Goal: Information Seeking & Learning: Learn about a topic

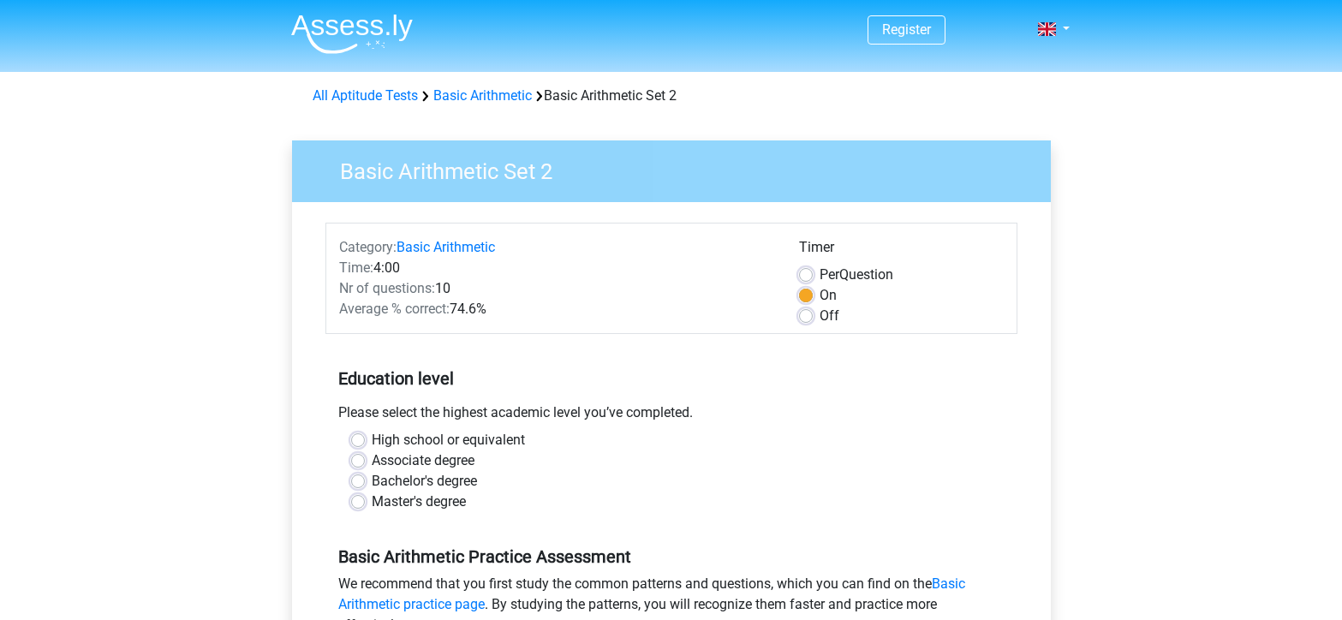
scroll to position [319, 0]
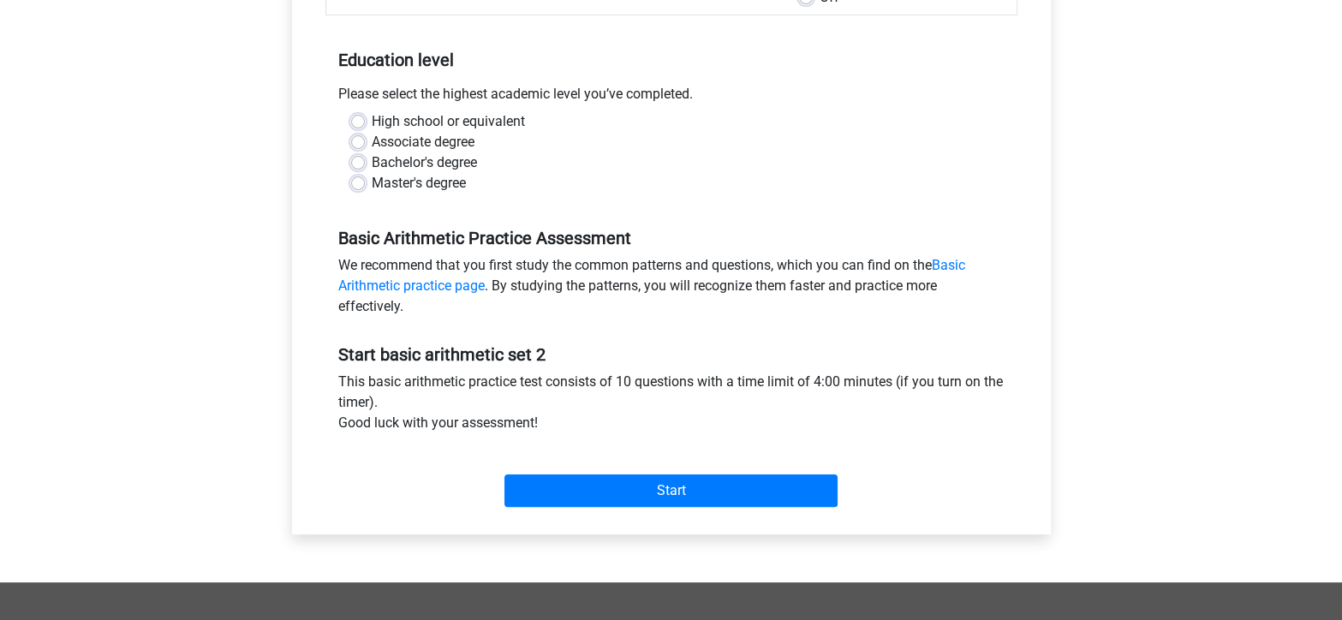
click at [366, 156] on div "Bachelor's degree" at bounding box center [671, 162] width 641 height 21
drag, startPoint x: 366, startPoint y: 156, endPoint x: 355, endPoint y: 170, distance: 18.3
click at [355, 170] on div "Bachelor's degree" at bounding box center [671, 162] width 641 height 21
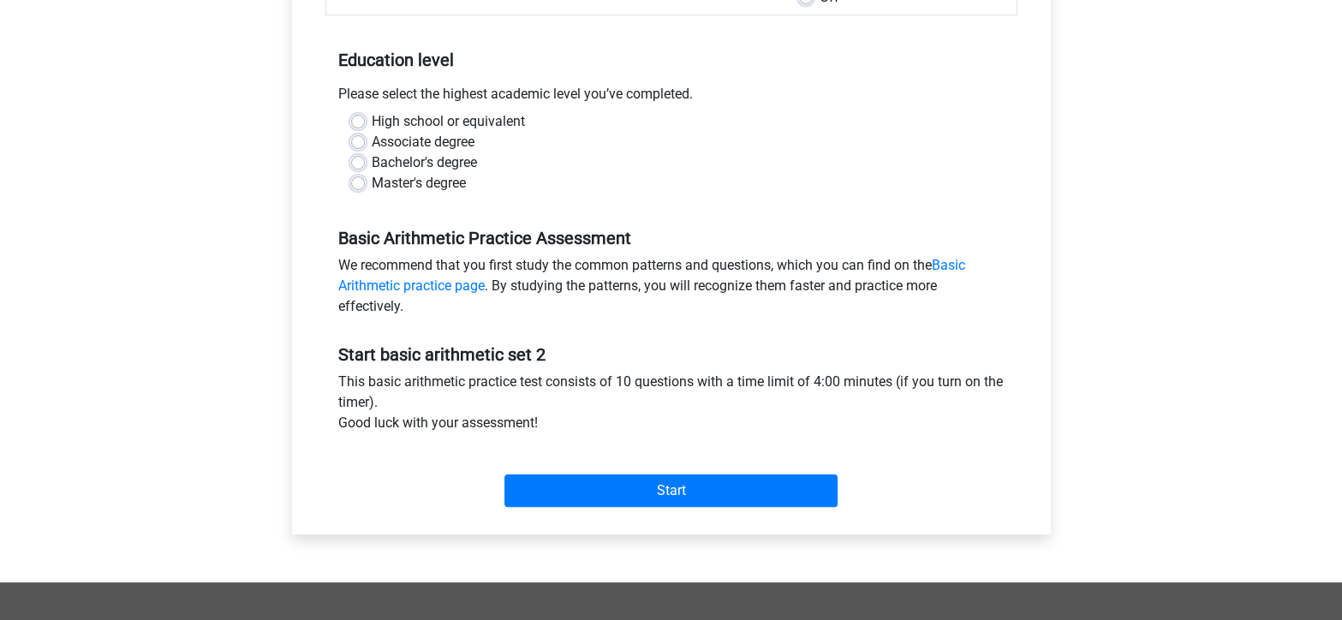
click at [372, 156] on label "Bachelor's degree" at bounding box center [424, 162] width 105 height 21
click at [361, 156] on input "Bachelor's degree" at bounding box center [358, 160] width 14 height 17
radio input "true"
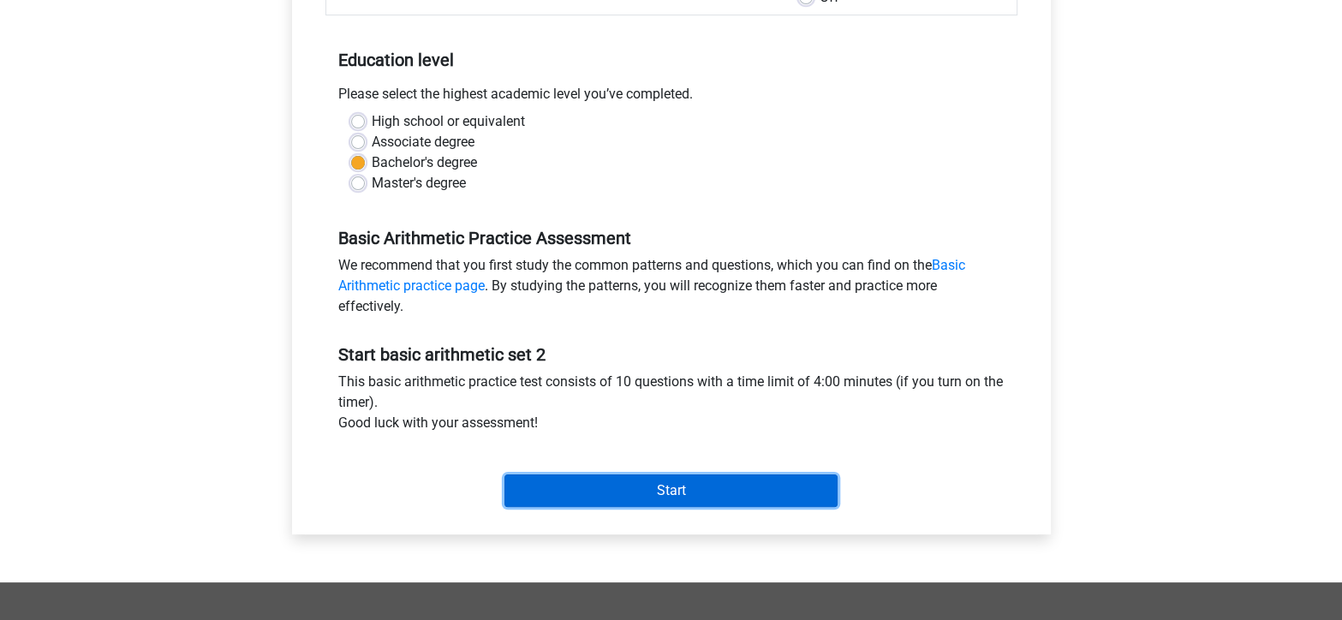
click at [582, 485] on input "Start" at bounding box center [670, 490] width 333 height 33
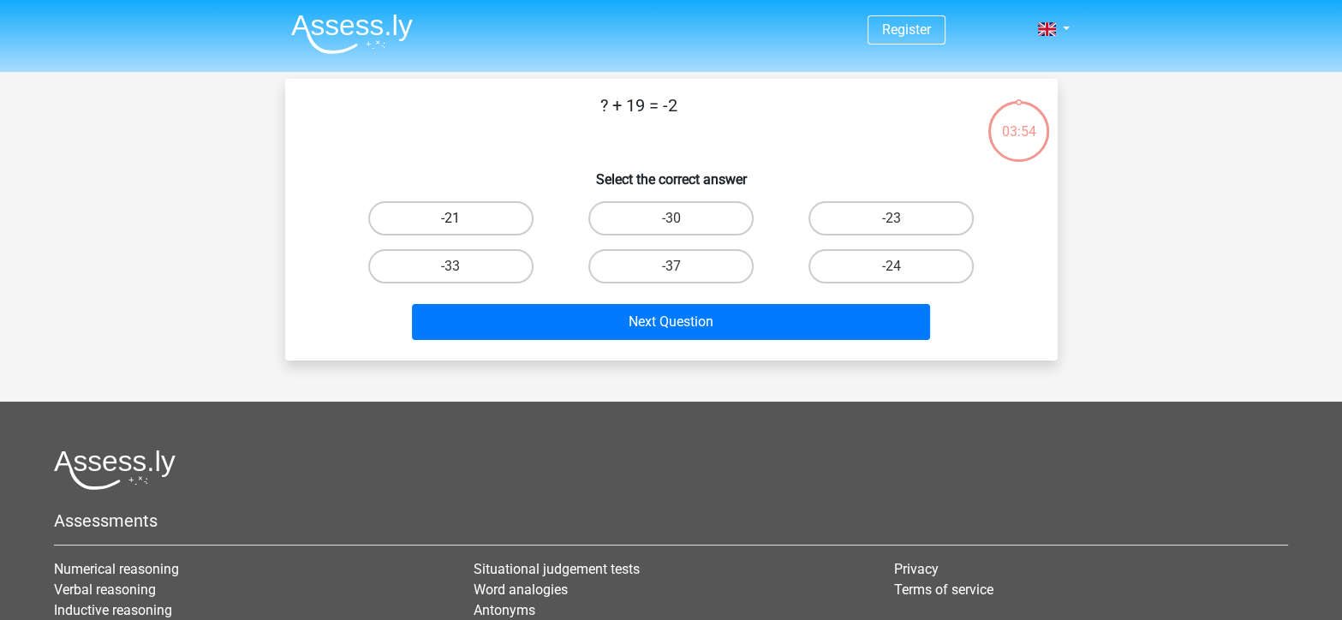
click at [468, 209] on label "-21" at bounding box center [450, 218] width 165 height 34
click at [462, 218] on input "-21" at bounding box center [455, 223] width 11 height 11
radio input "true"
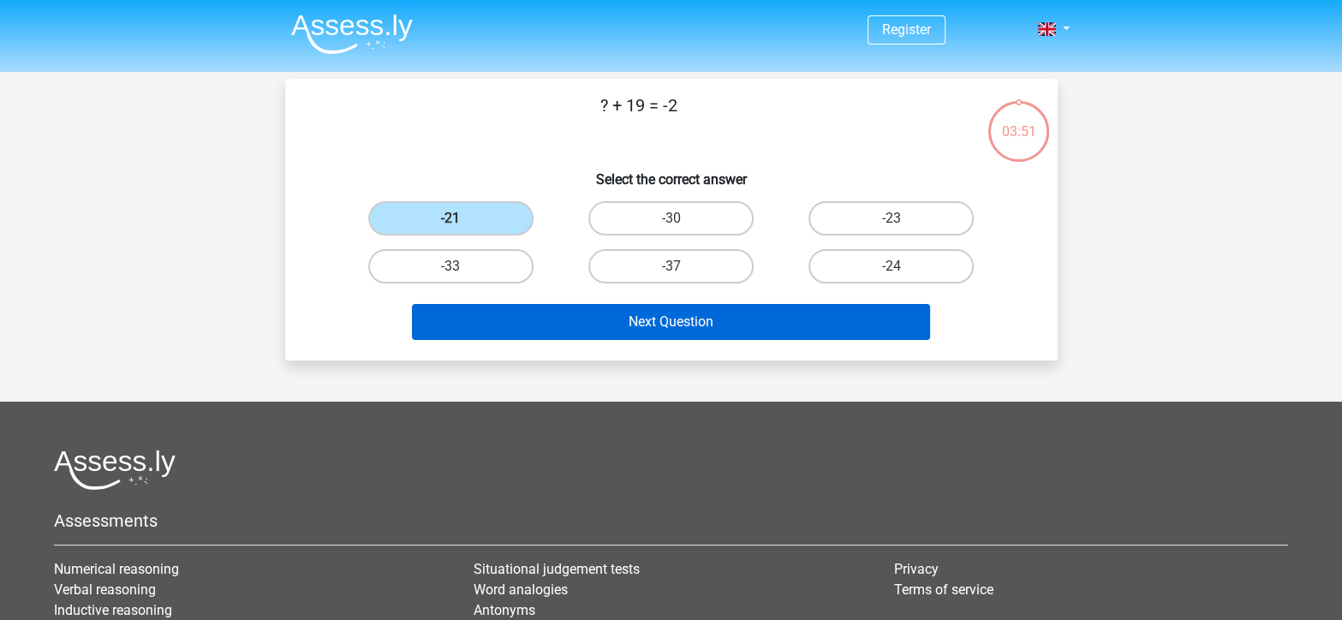
drag, startPoint x: 563, startPoint y: 339, endPoint x: 564, endPoint y: 327, distance: 12.1
click at [564, 327] on div "Next Question" at bounding box center [671, 325] width 661 height 43
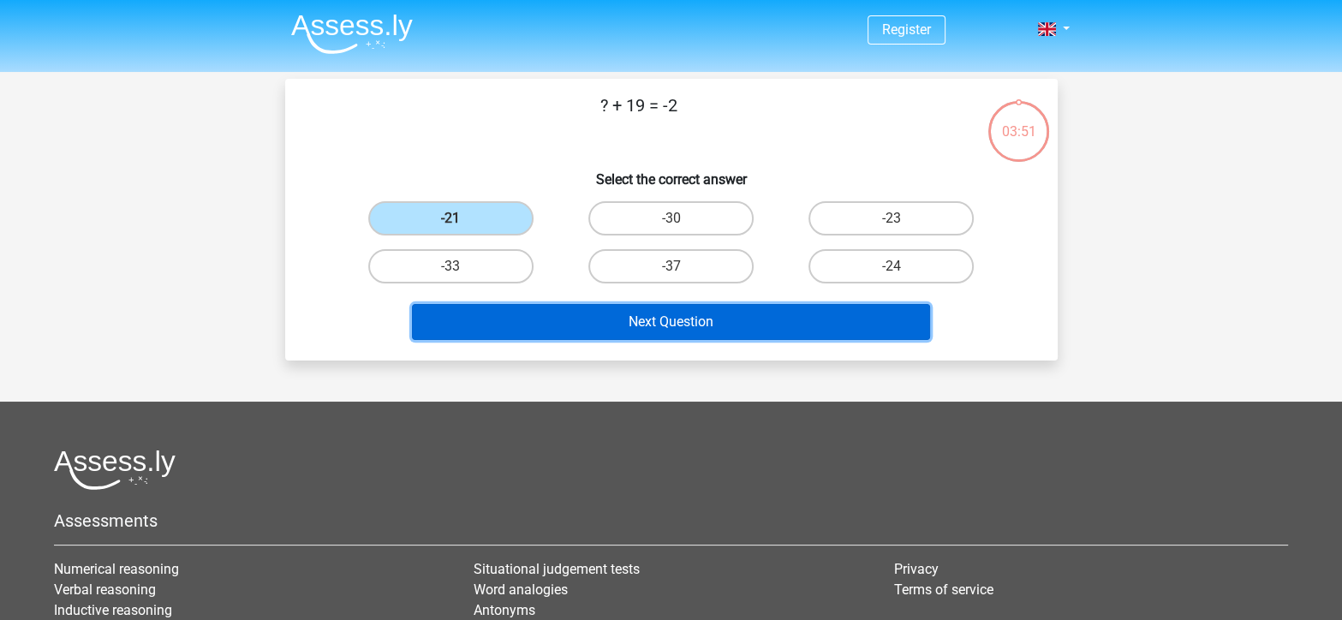
click at [564, 327] on button "Next Question" at bounding box center [671, 322] width 518 height 36
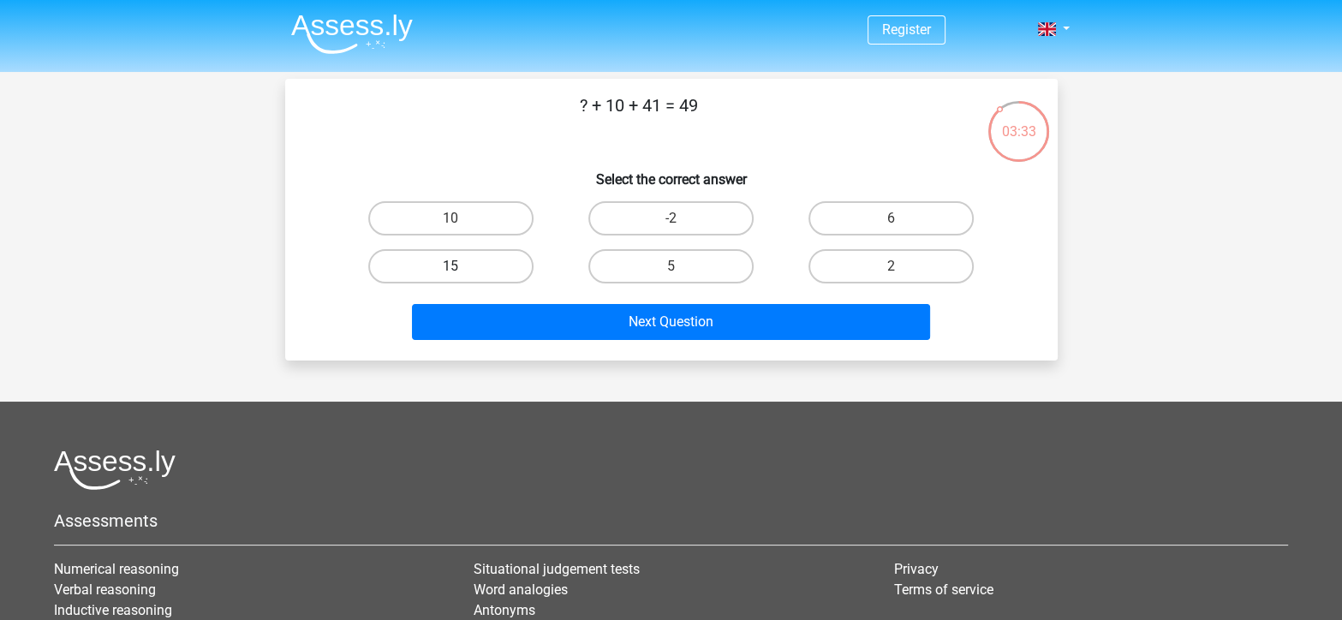
click at [487, 259] on label "15" at bounding box center [450, 266] width 165 height 34
click at [462, 266] on input "15" at bounding box center [455, 271] width 11 height 11
radio input "true"
click at [857, 227] on label "6" at bounding box center [890, 218] width 165 height 34
click at [891, 227] on input "6" at bounding box center [896, 223] width 11 height 11
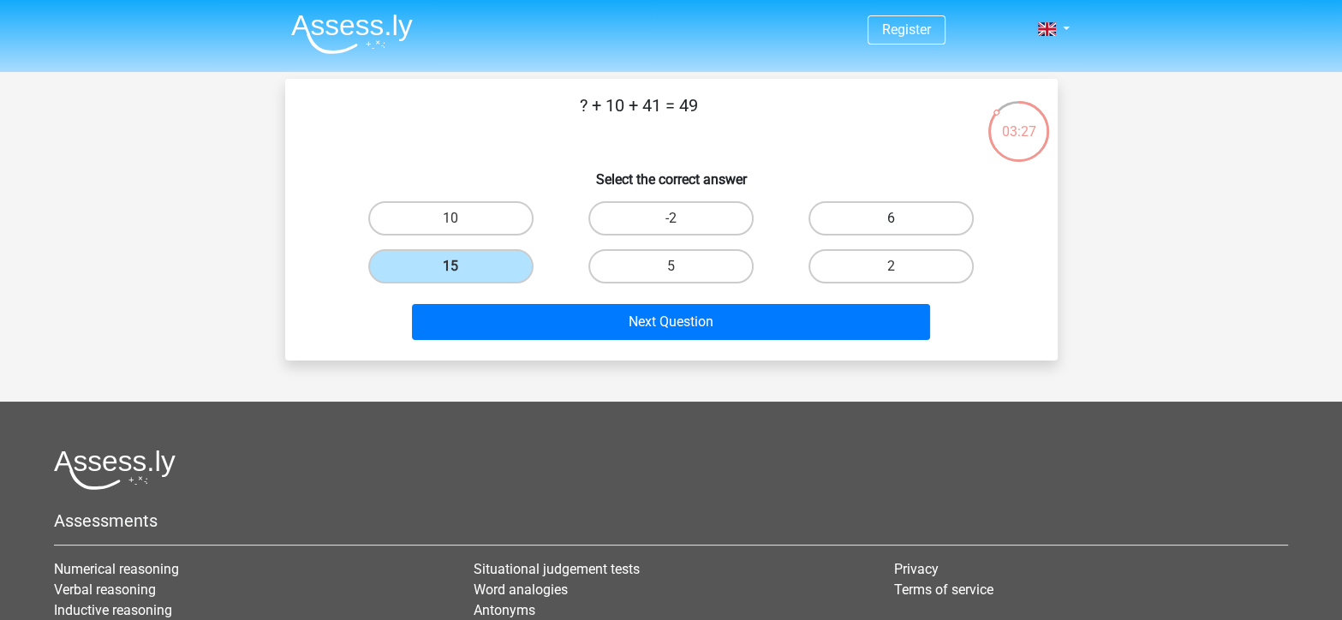
radio input "true"
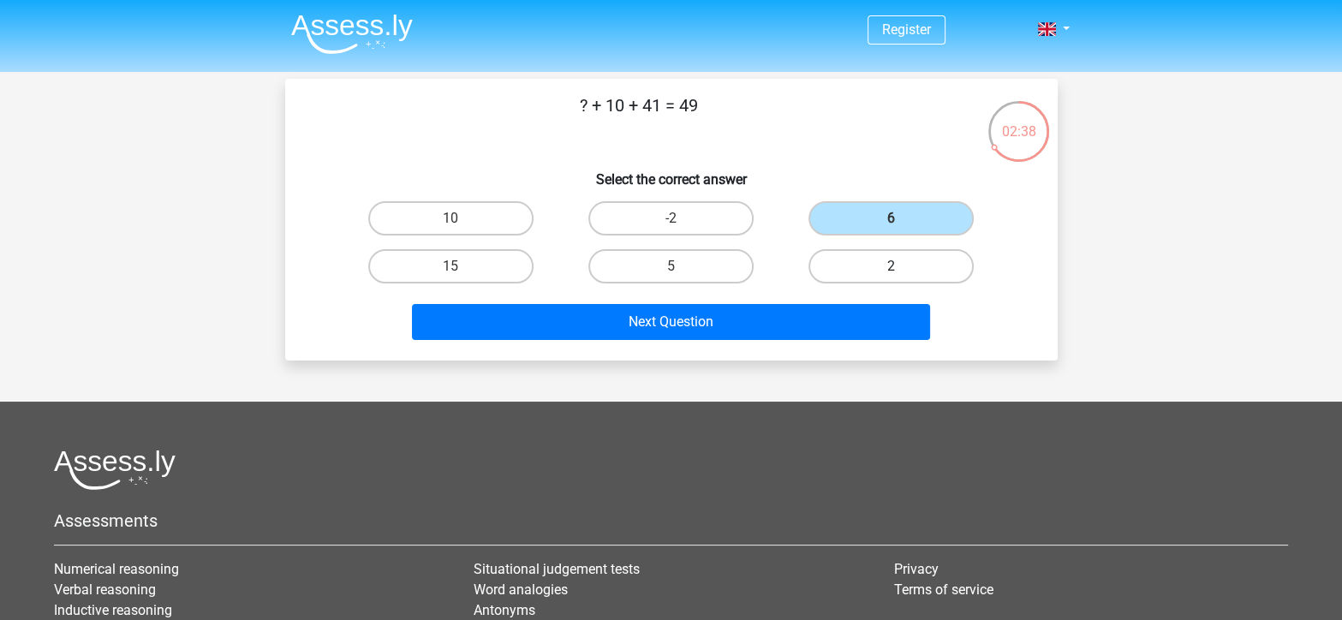
click at [924, 267] on label "2" at bounding box center [890, 266] width 165 height 34
click at [903, 267] on input "2" at bounding box center [896, 271] width 11 height 11
radio input "true"
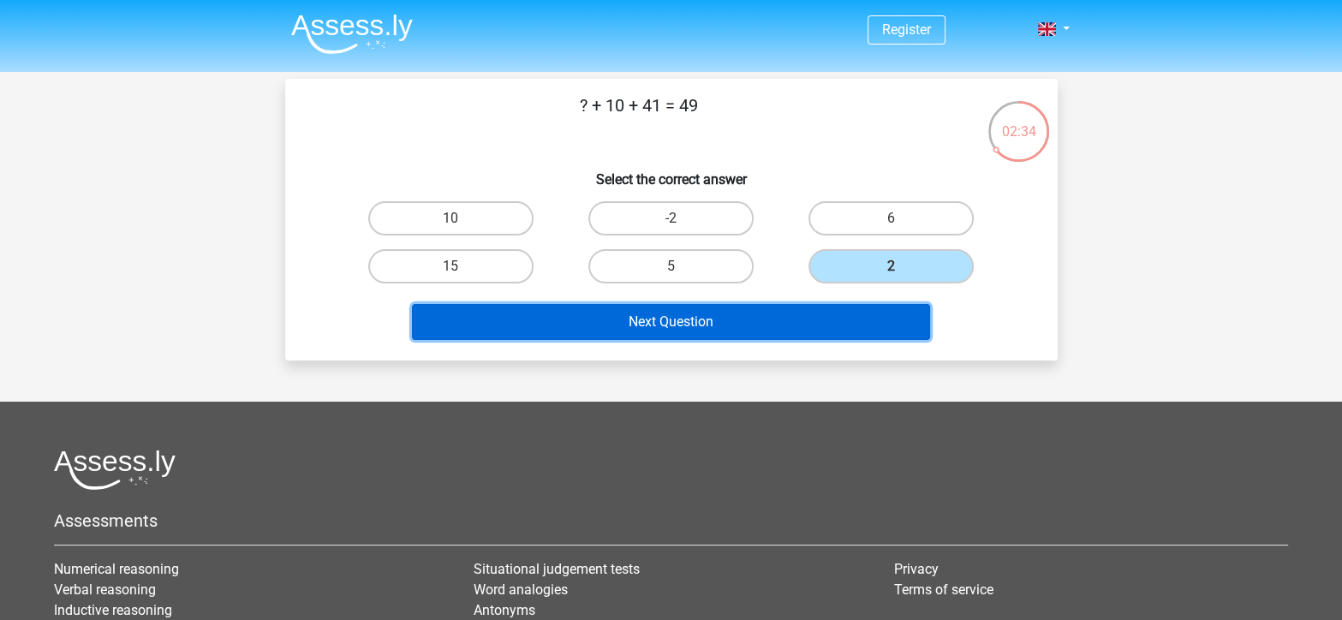
click at [798, 311] on button "Next Question" at bounding box center [671, 322] width 518 height 36
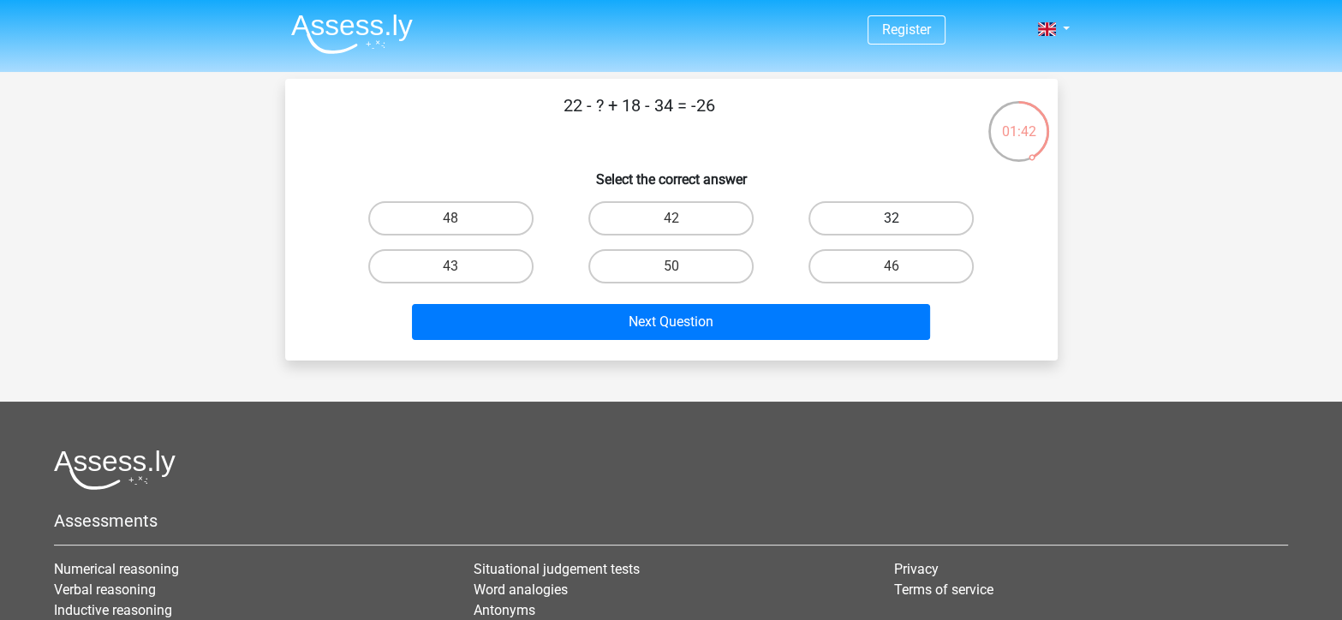
click at [873, 212] on label "32" at bounding box center [890, 218] width 165 height 34
click at [891, 218] on input "32" at bounding box center [896, 223] width 11 height 11
radio input "true"
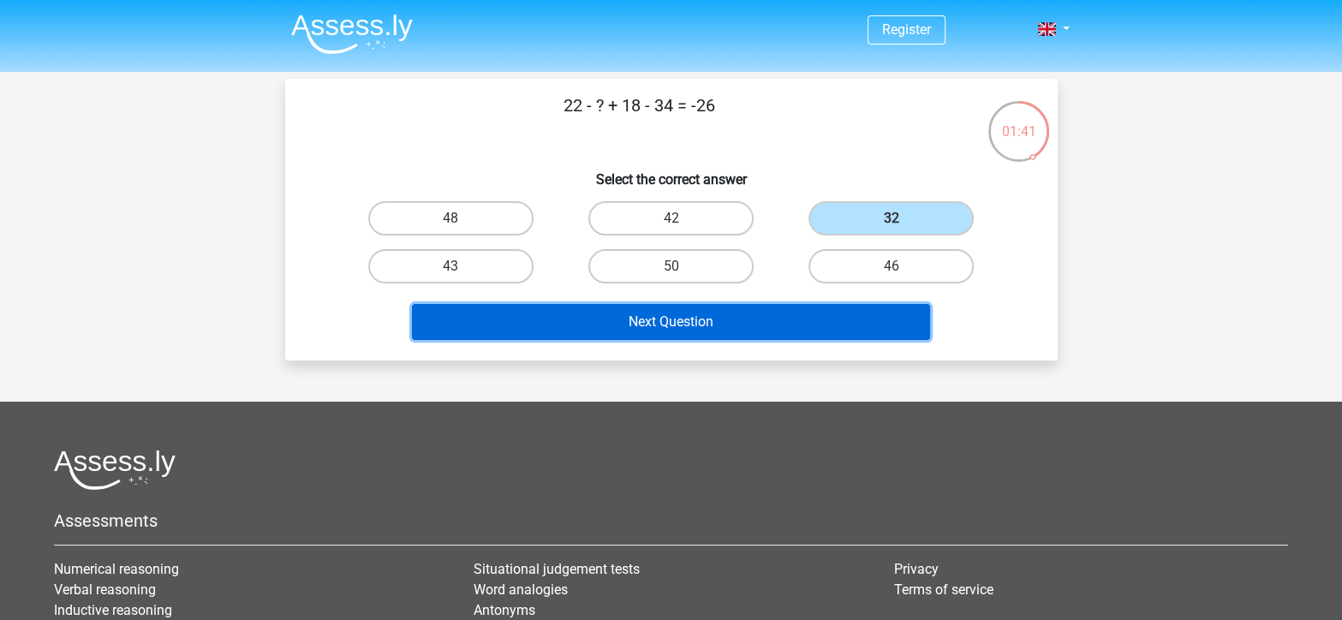
click at [816, 313] on button "Next Question" at bounding box center [671, 322] width 518 height 36
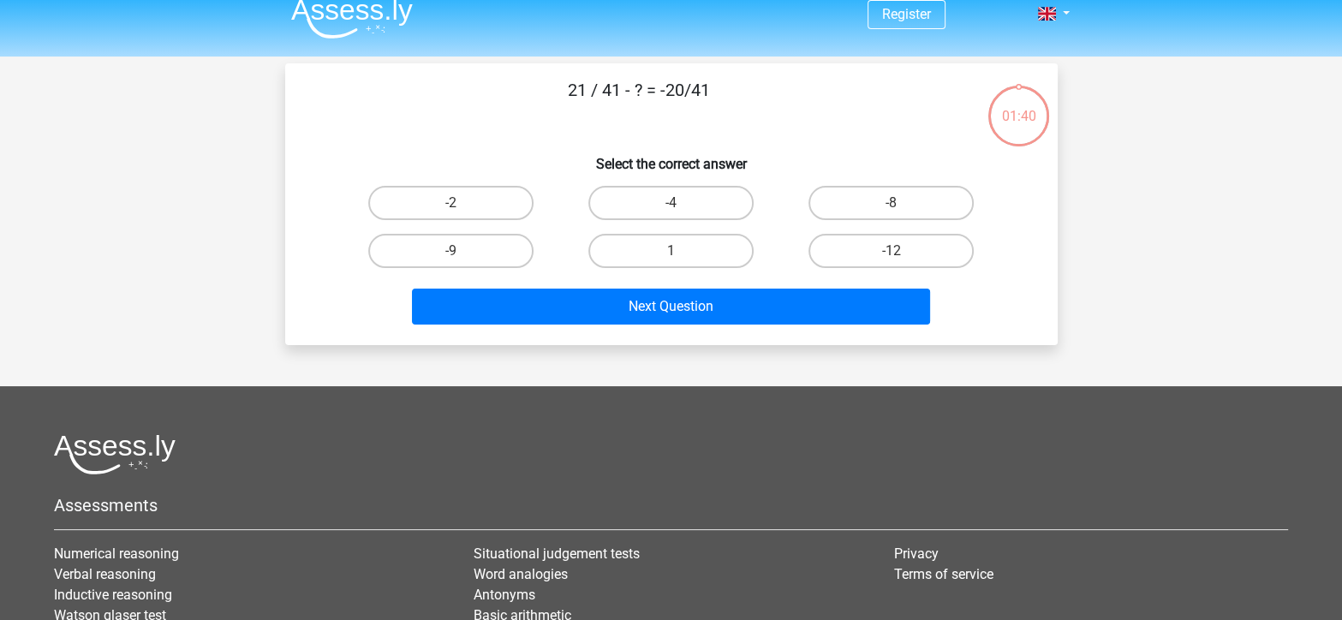
scroll to position [8, 0]
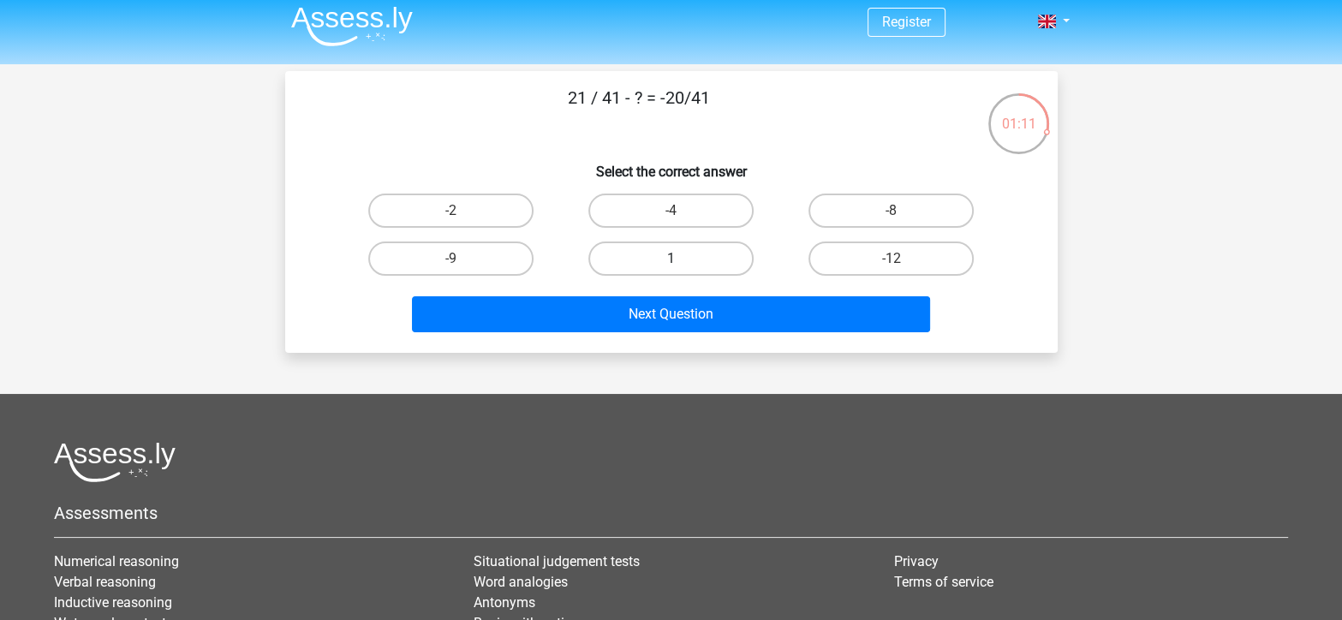
click at [699, 261] on label "1" at bounding box center [670, 258] width 165 height 34
click at [682, 261] on input "1" at bounding box center [675, 264] width 11 height 11
radio input "true"
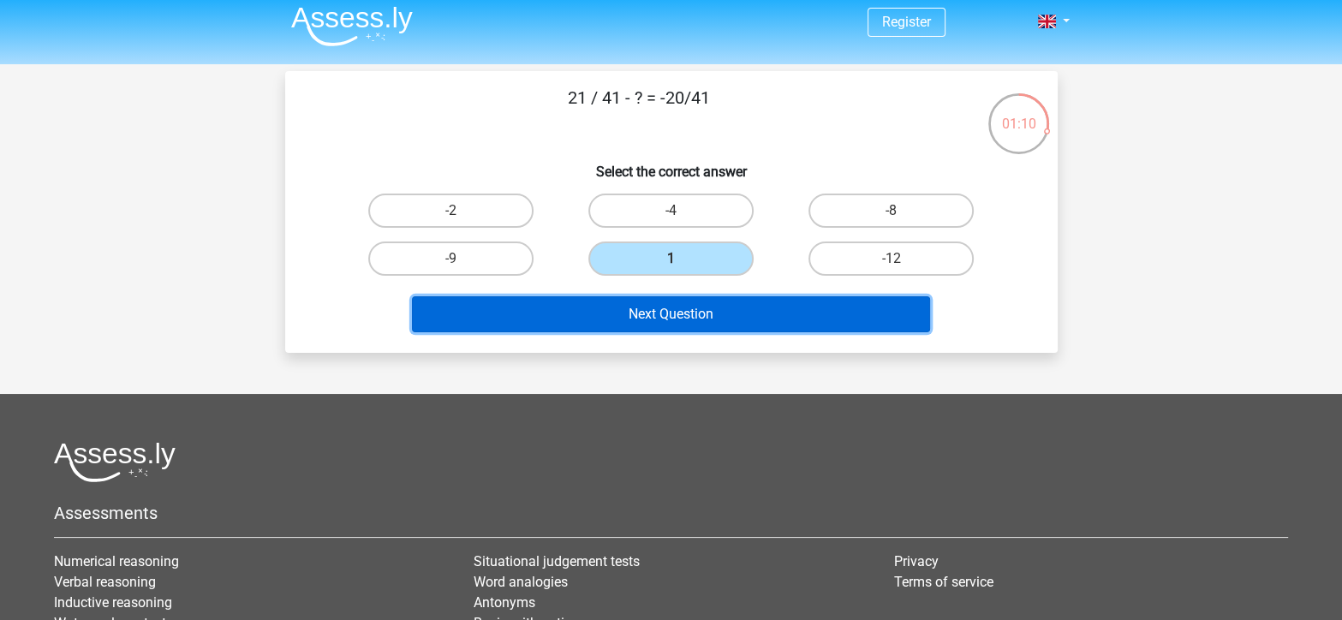
click at [745, 321] on button "Next Question" at bounding box center [671, 314] width 518 height 36
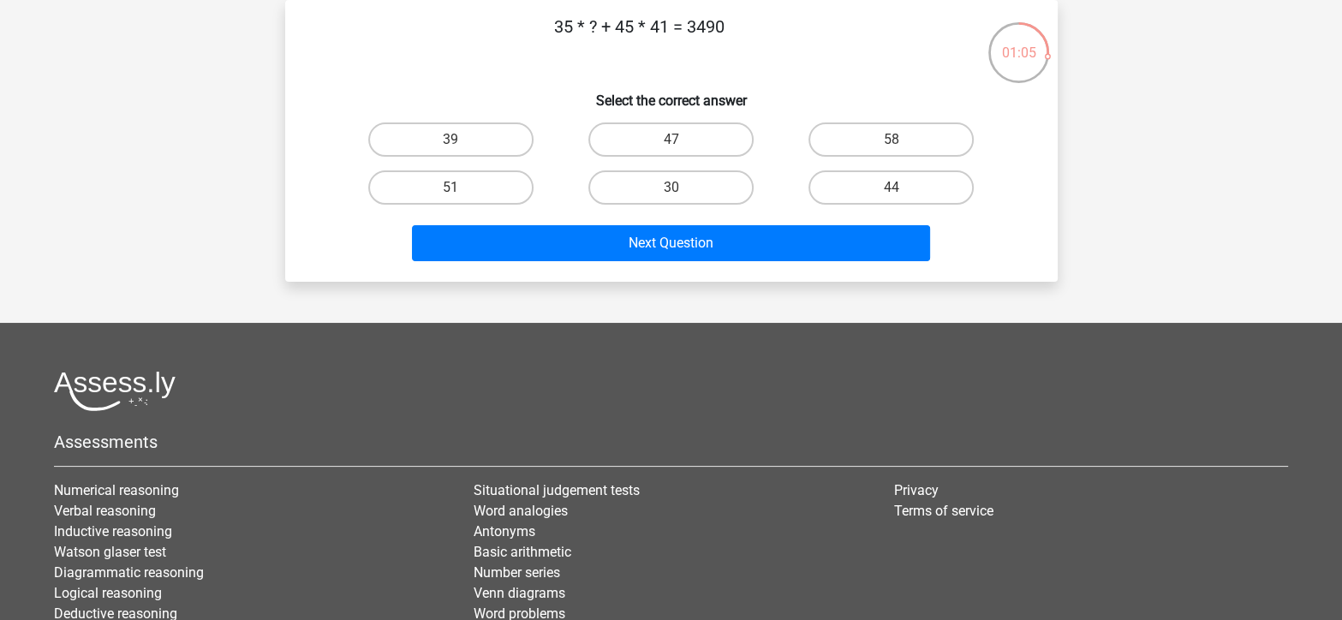
scroll to position [0, 0]
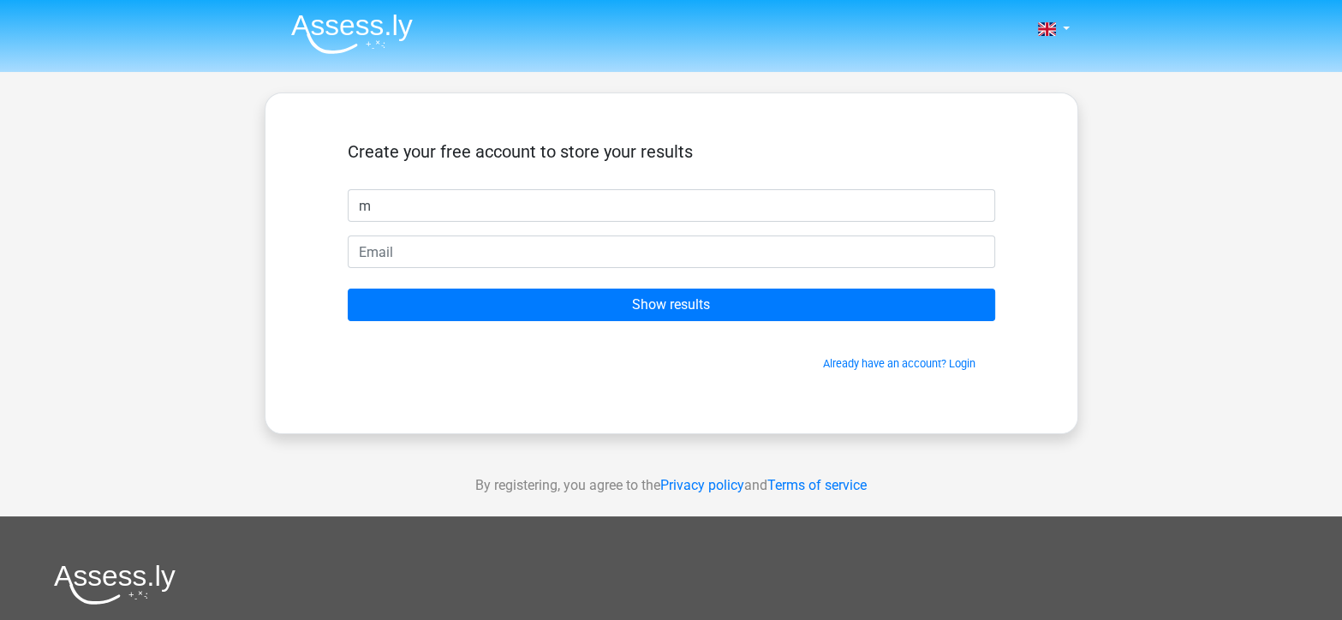
type input "m"
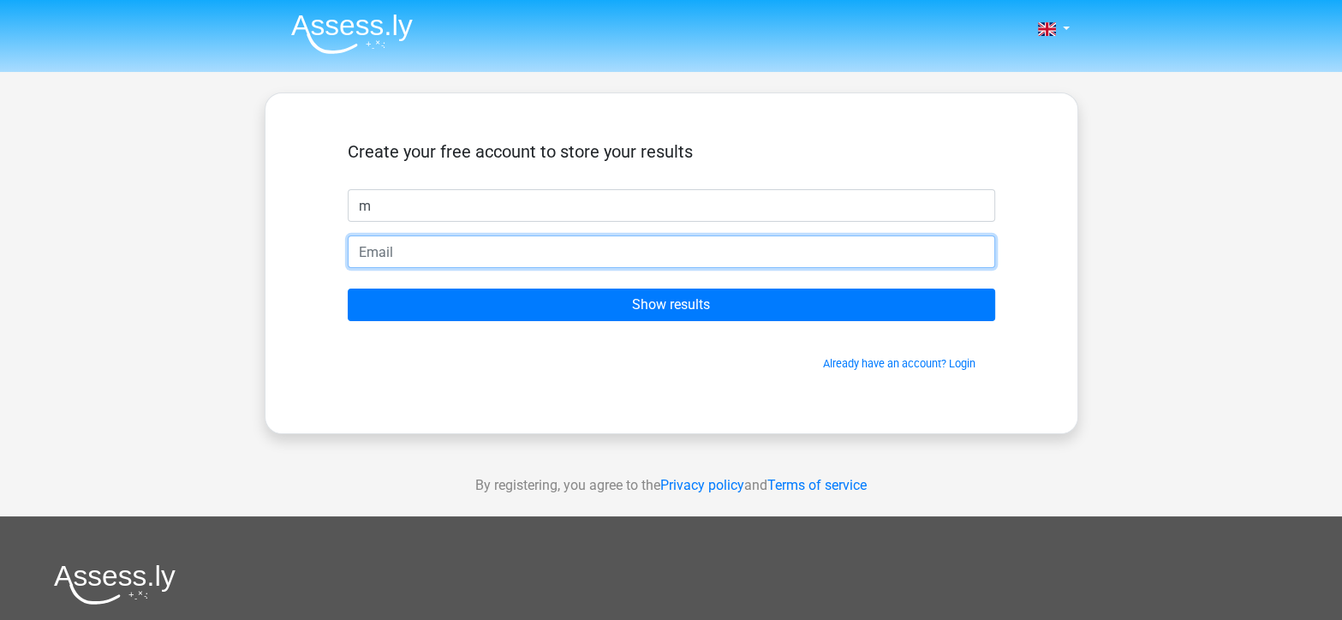
click at [659, 255] on input "email" at bounding box center [671, 251] width 647 height 33
type input "mealeman@uamv.edu.ni"
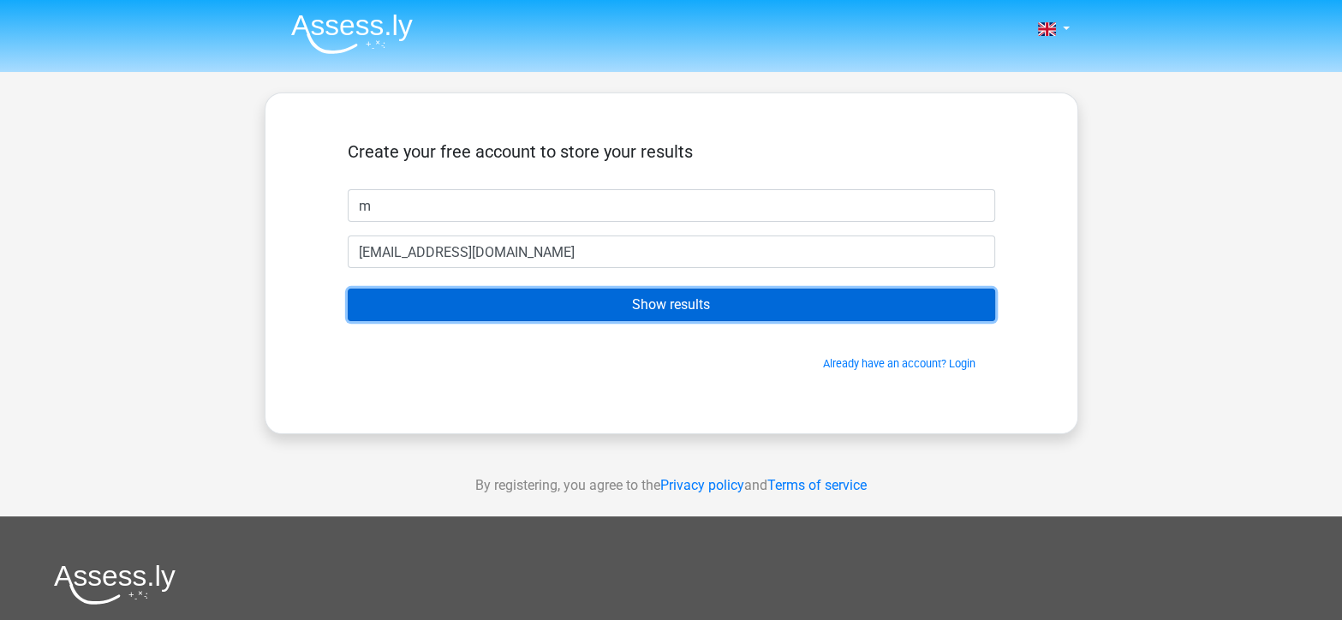
click at [623, 306] on input "Show results" at bounding box center [671, 305] width 647 height 33
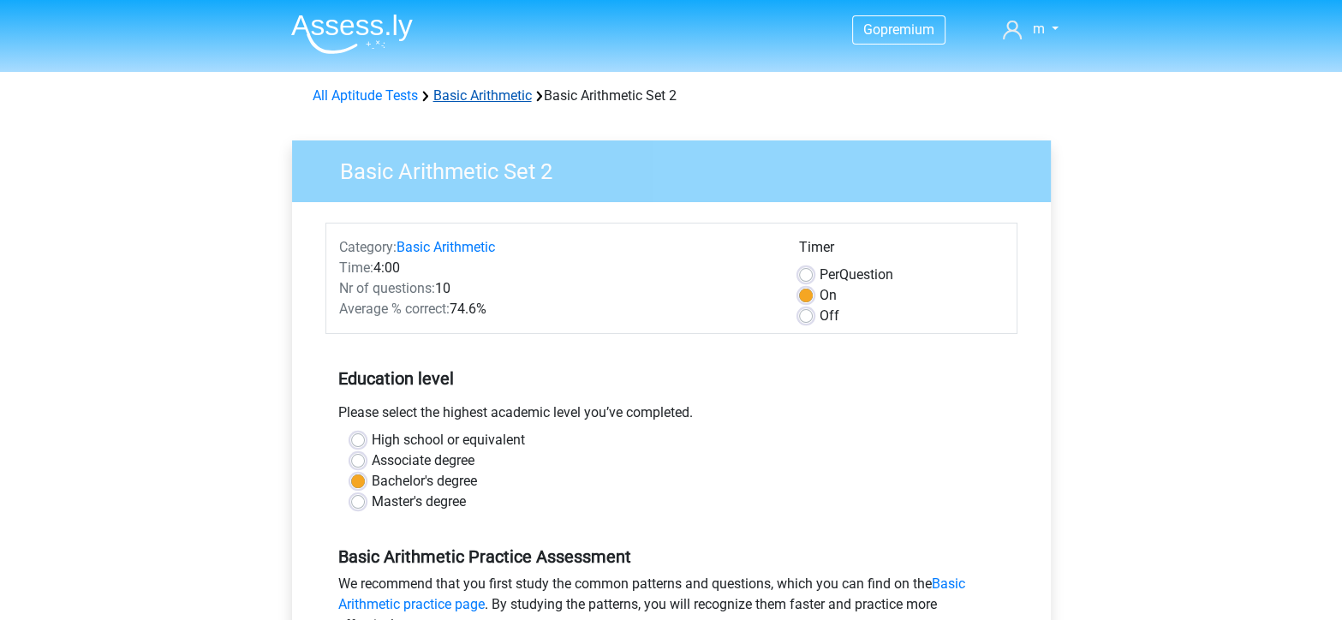
click at [494, 101] on link "Basic Arithmetic" at bounding box center [482, 95] width 98 height 16
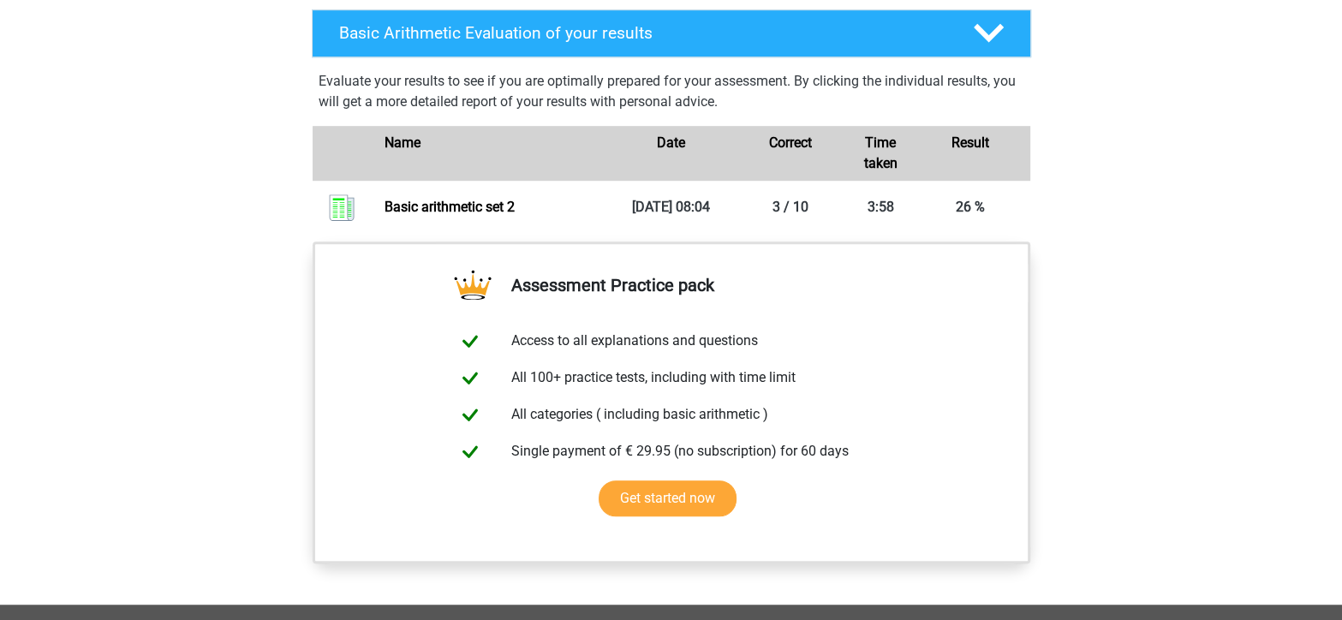
scroll to position [1105, 0]
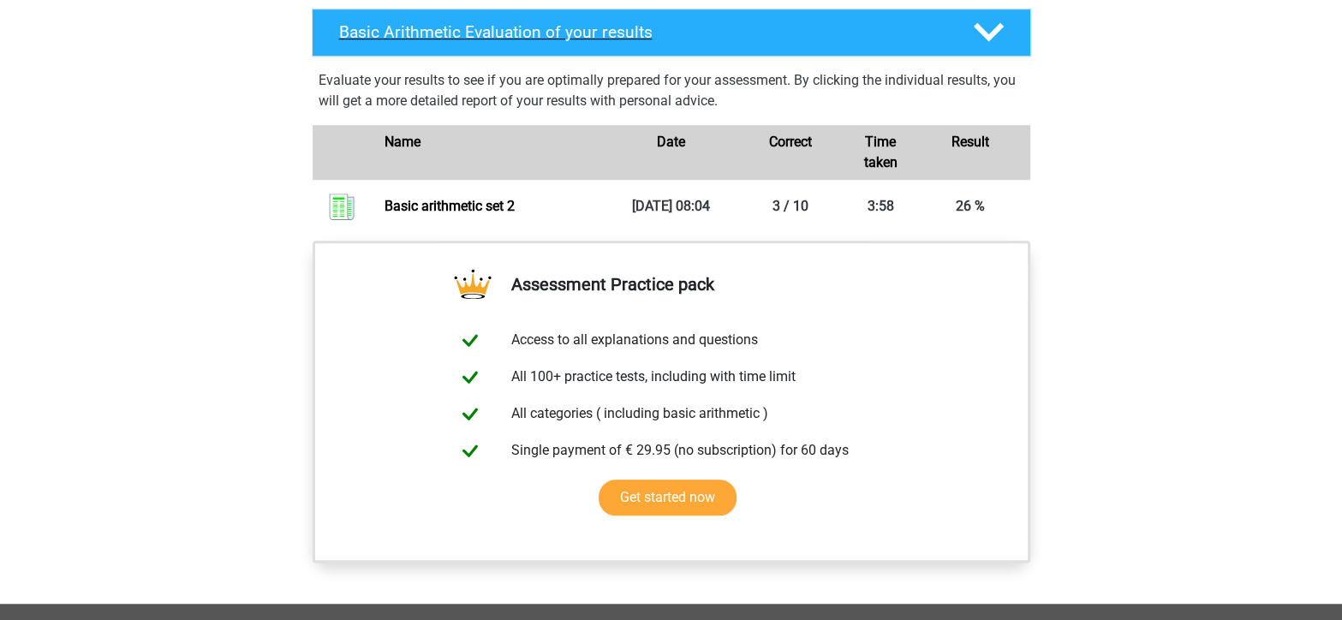
click at [986, 47] on div "Basic Arithmetic Evaluation of your results" at bounding box center [671, 33] width 719 height 48
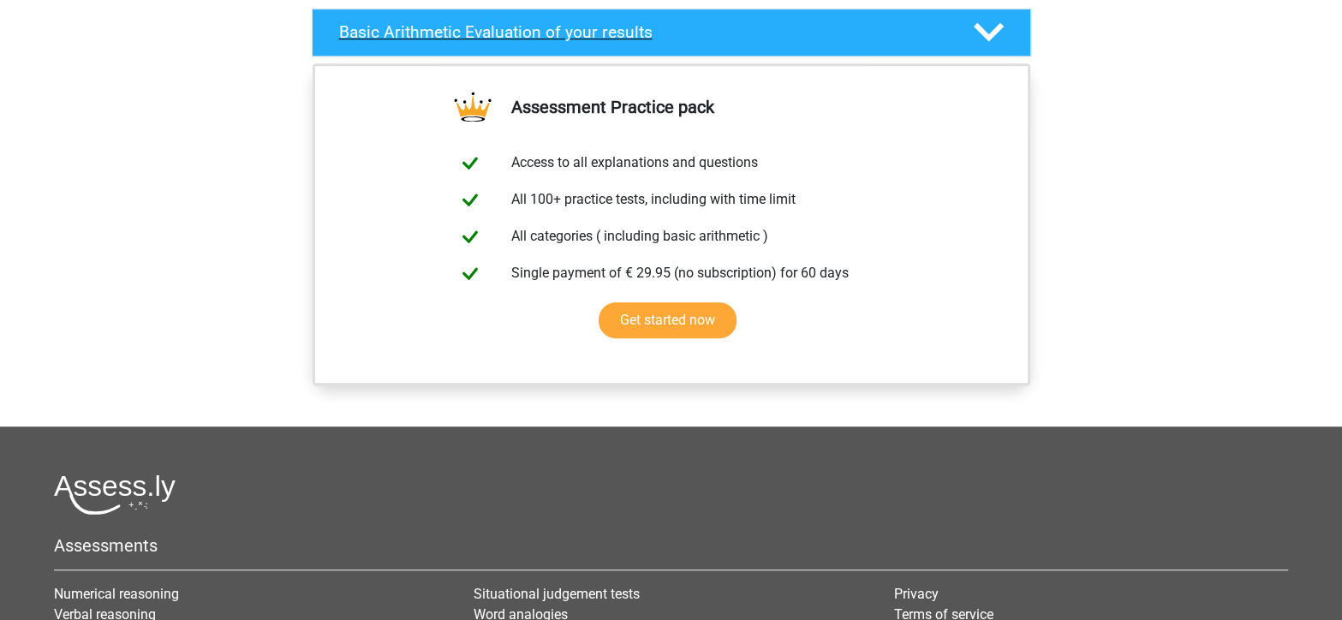
click at [986, 47] on div "Basic Arithmetic Evaluation of your results" at bounding box center [671, 33] width 719 height 48
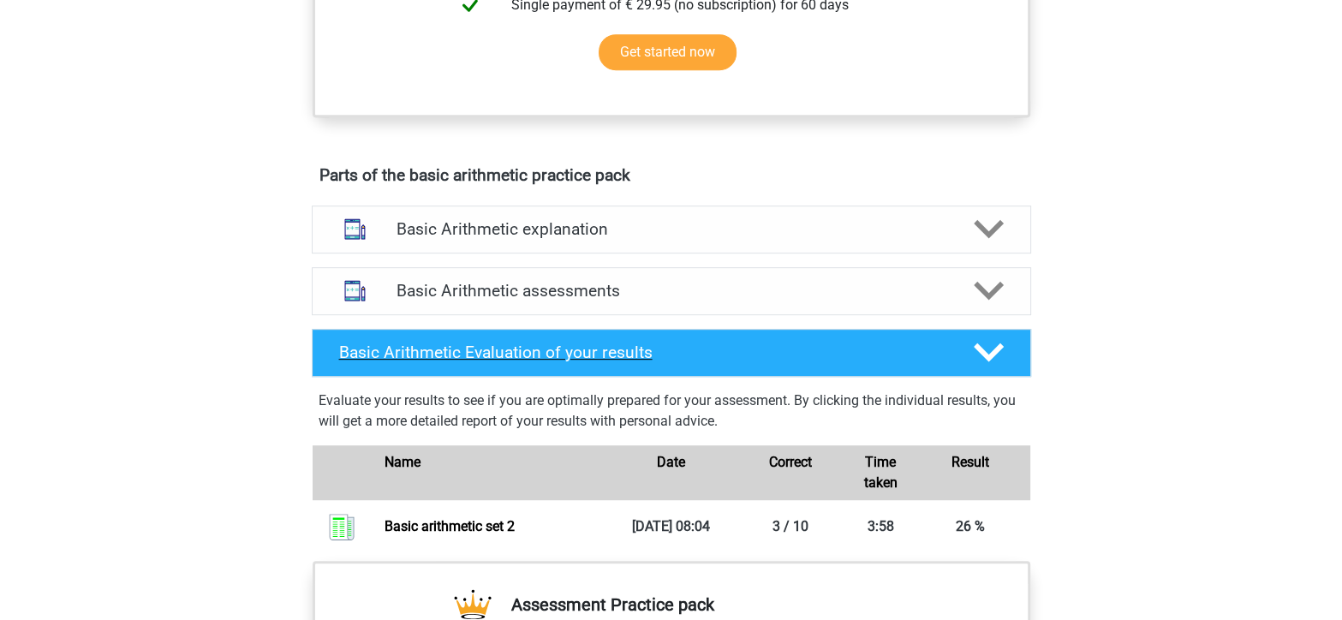
scroll to position [784, 0]
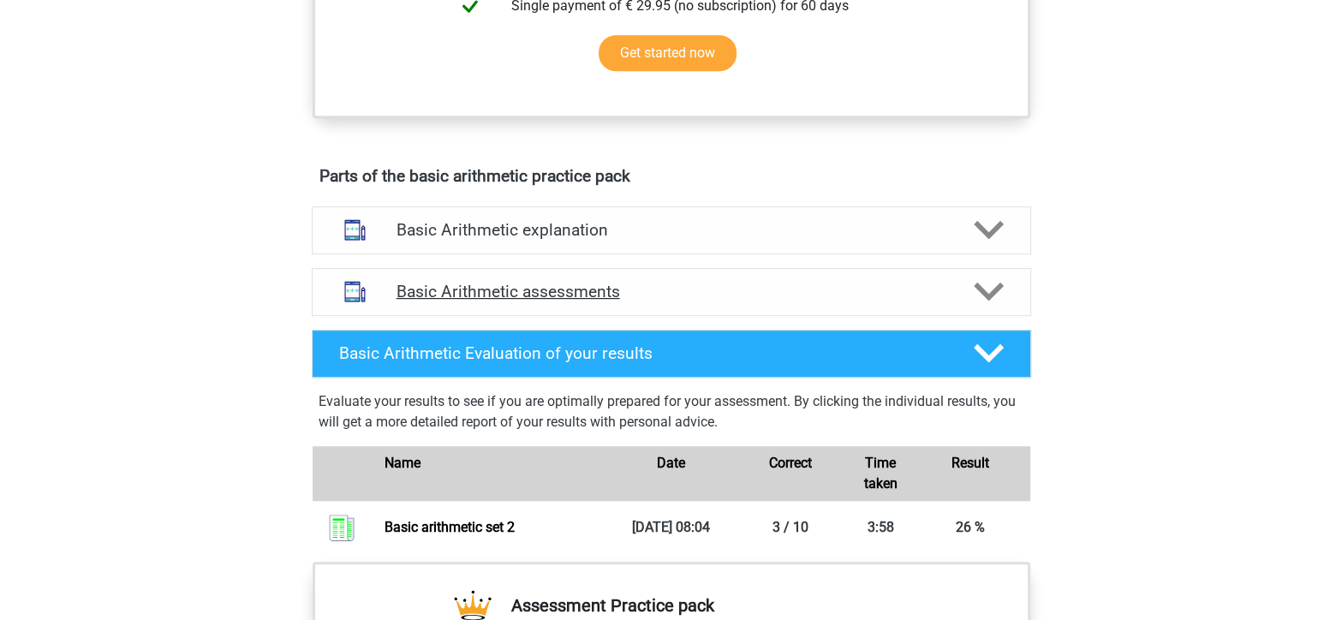
click at [1005, 277] on div at bounding box center [986, 292] width 57 height 30
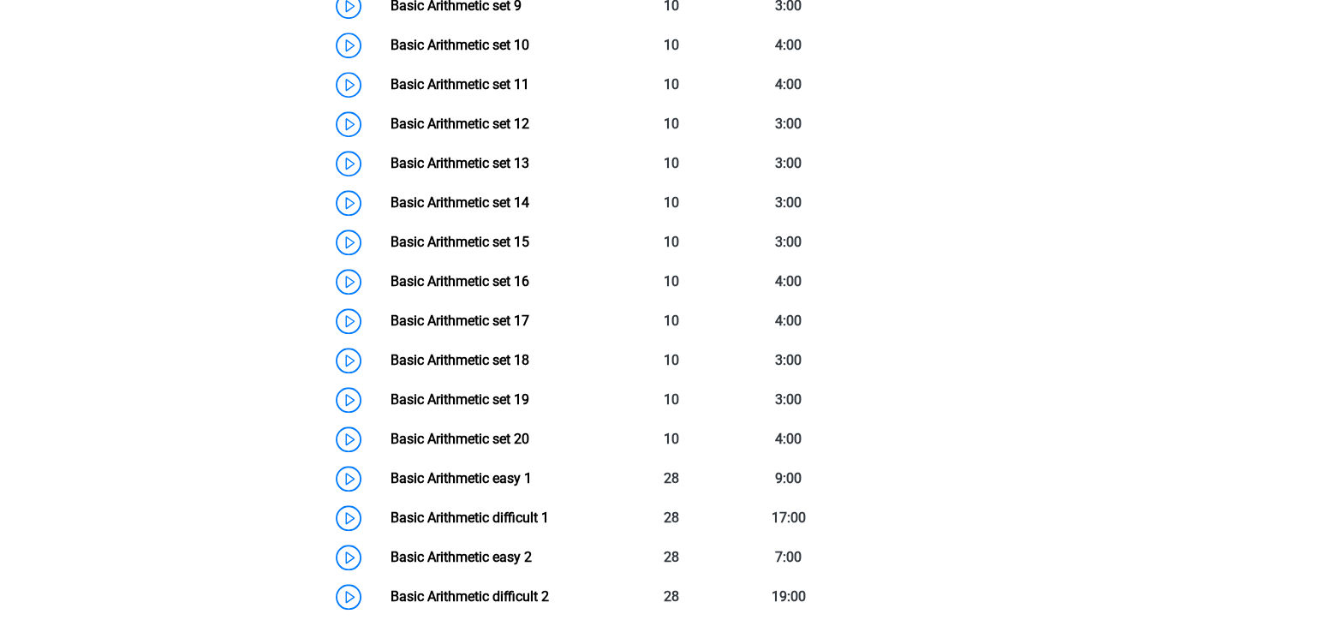
scroll to position [1540, 0]
click at [390, 168] on link "Basic Arithmetic set 13" at bounding box center [459, 164] width 139 height 16
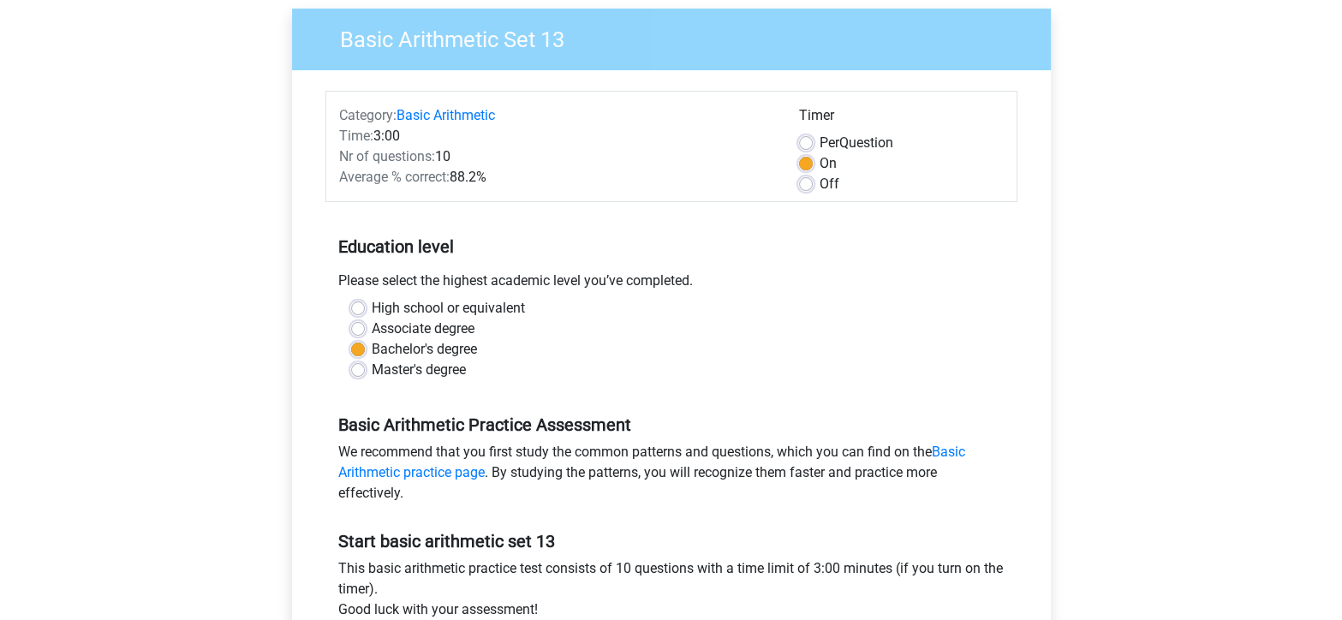
scroll to position [142, 0]
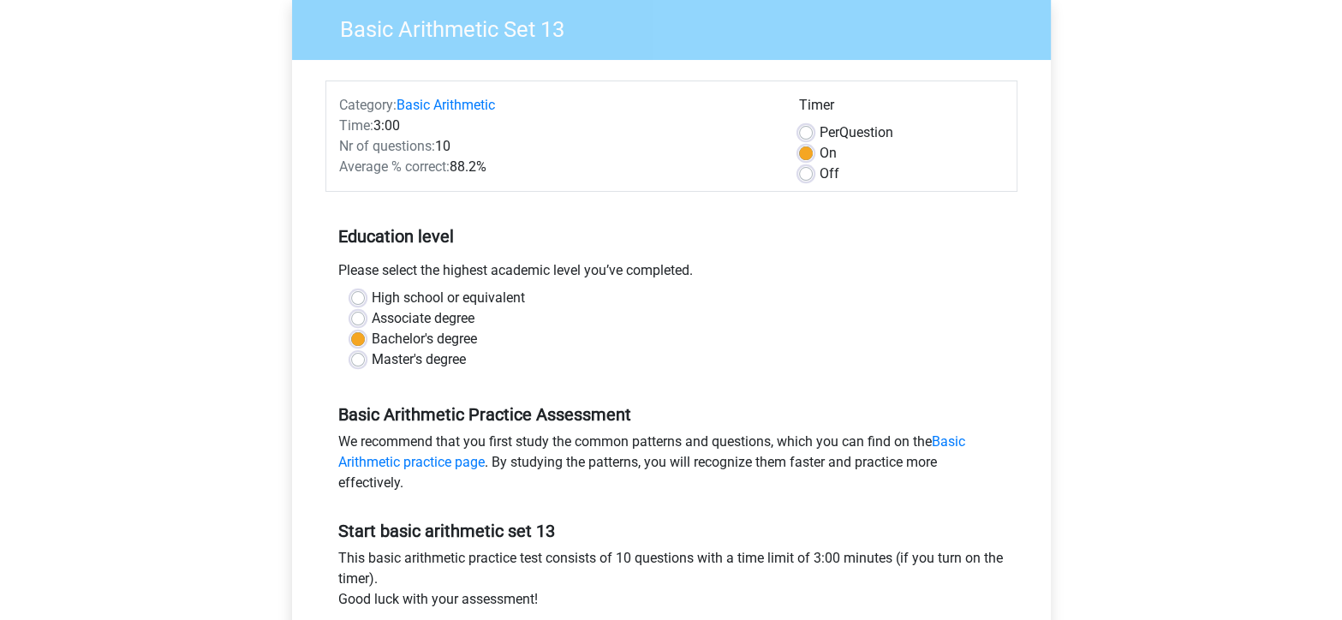
click at [819, 178] on label "Off" at bounding box center [829, 174] width 20 height 21
click at [804, 178] on input "Off" at bounding box center [806, 172] width 14 height 17
radio input "true"
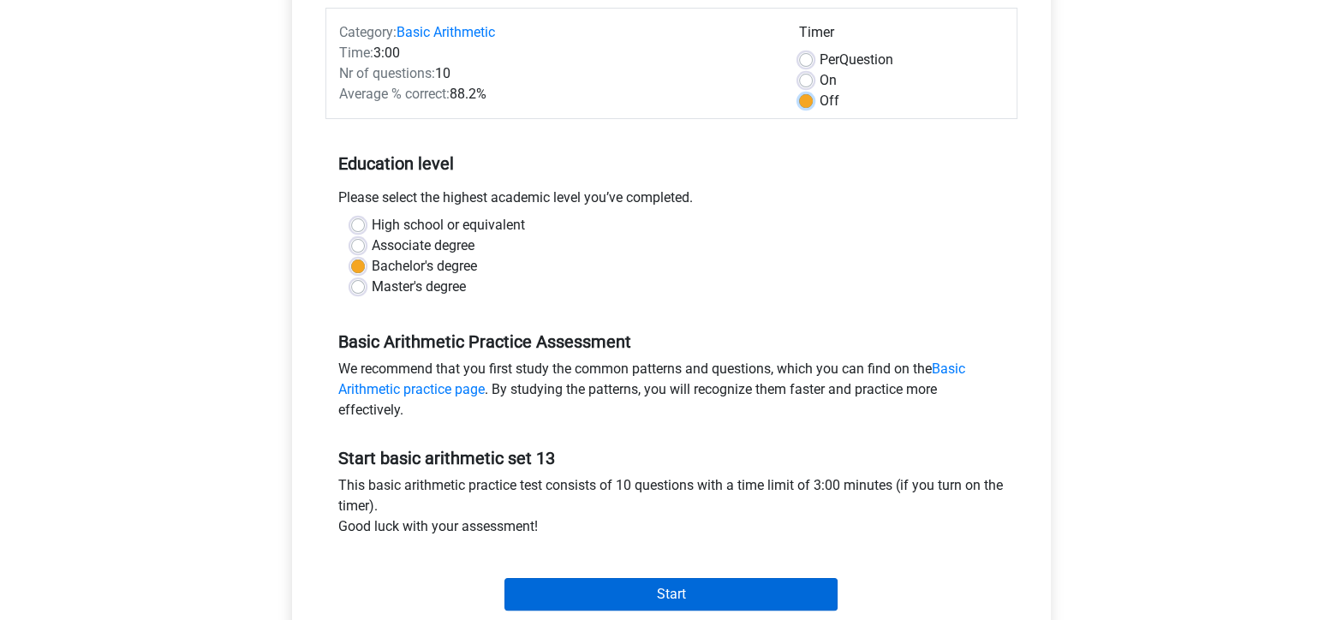
scroll to position [219, 0]
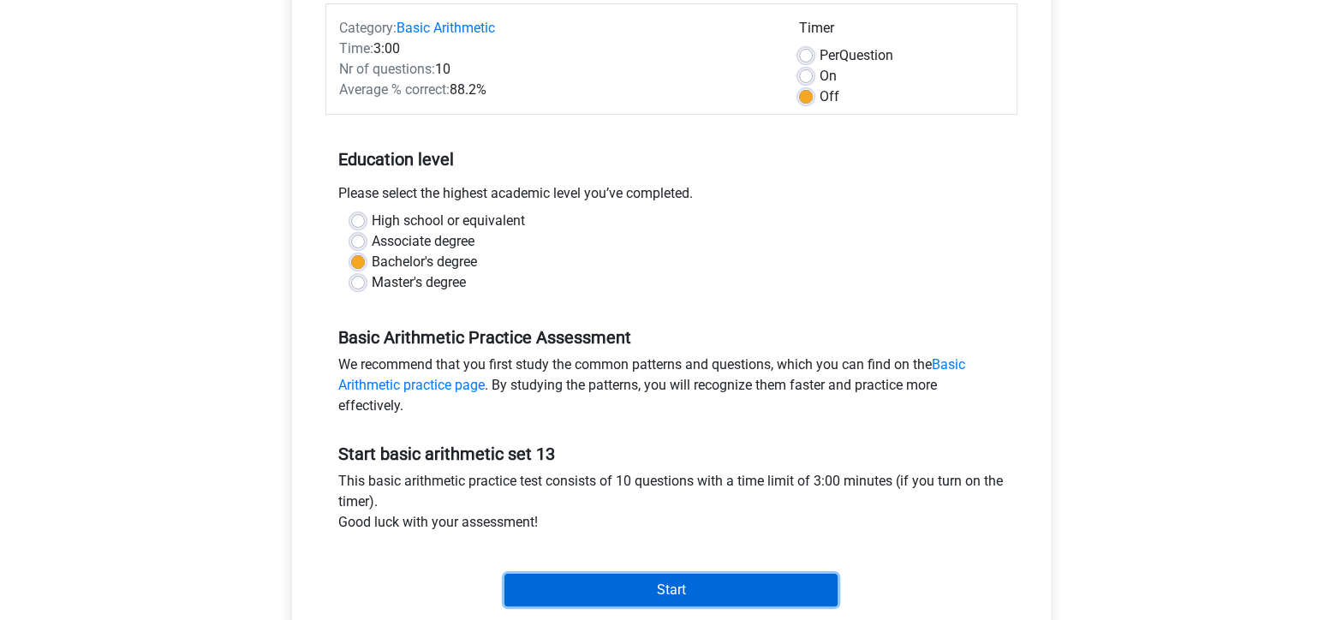
click at [659, 586] on input "Start" at bounding box center [670, 590] width 333 height 33
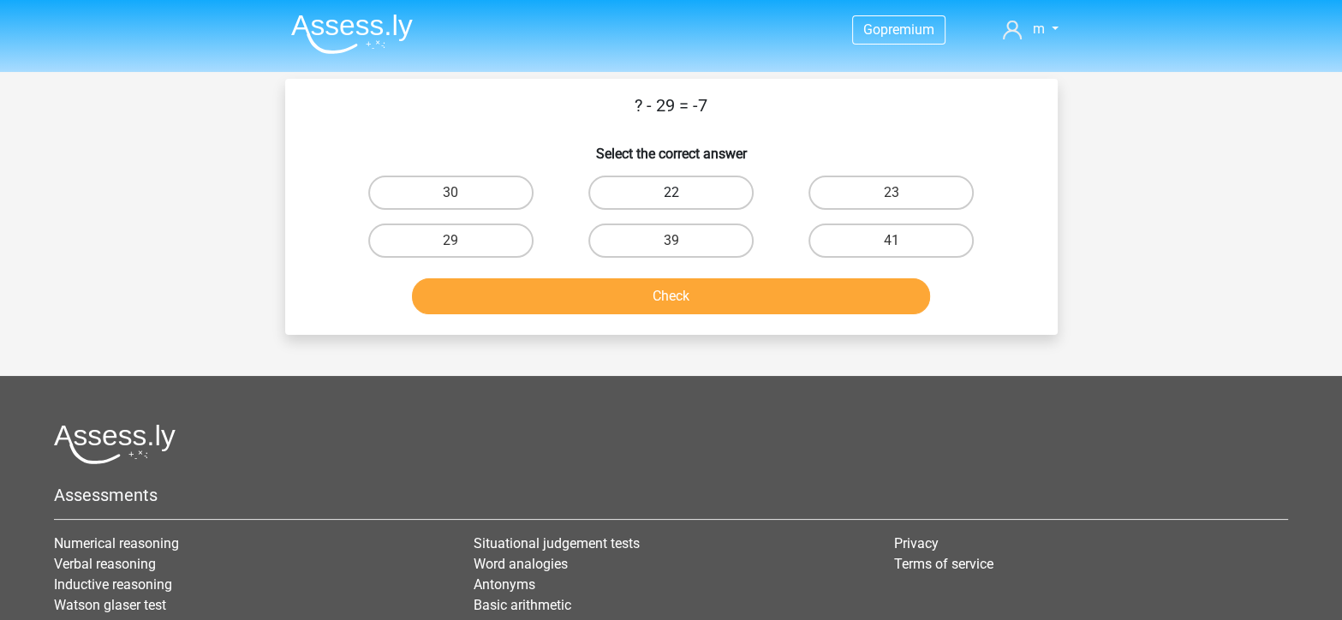
click at [716, 189] on label "22" at bounding box center [670, 193] width 165 height 34
click at [682, 193] on input "22" at bounding box center [675, 198] width 11 height 11
radio input "true"
click at [716, 189] on label "22" at bounding box center [670, 193] width 165 height 34
click at [682, 193] on input "22" at bounding box center [675, 198] width 11 height 11
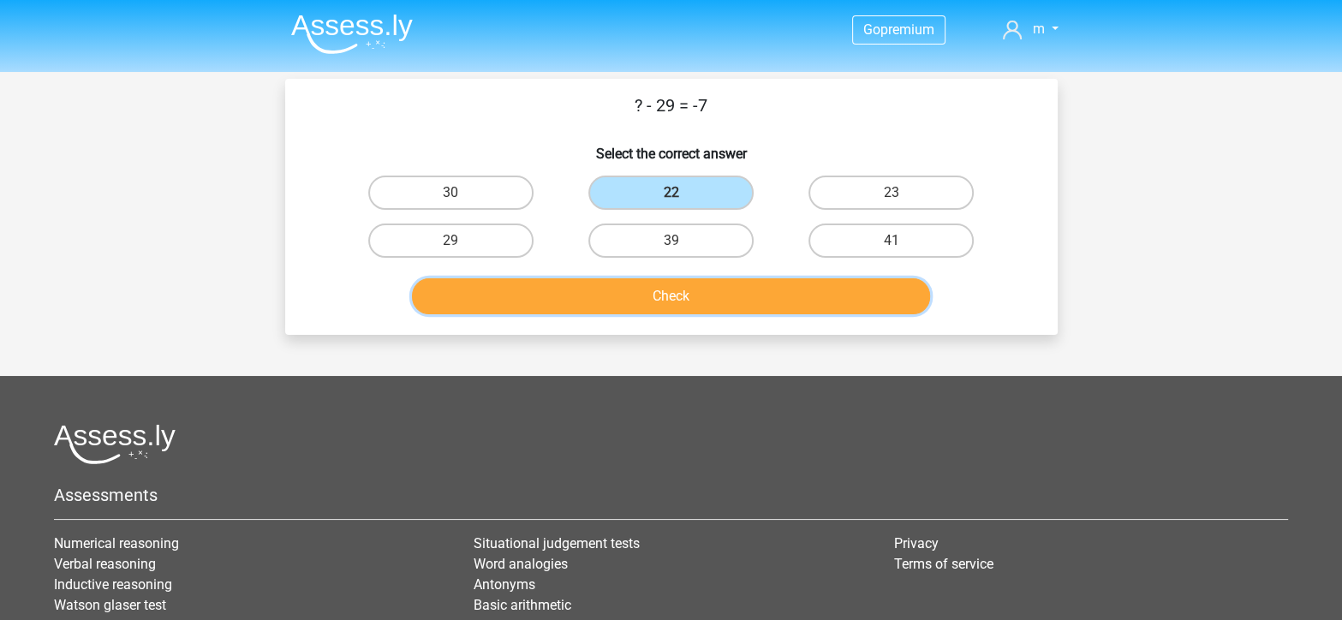
click at [678, 301] on button "Check" at bounding box center [671, 296] width 518 height 36
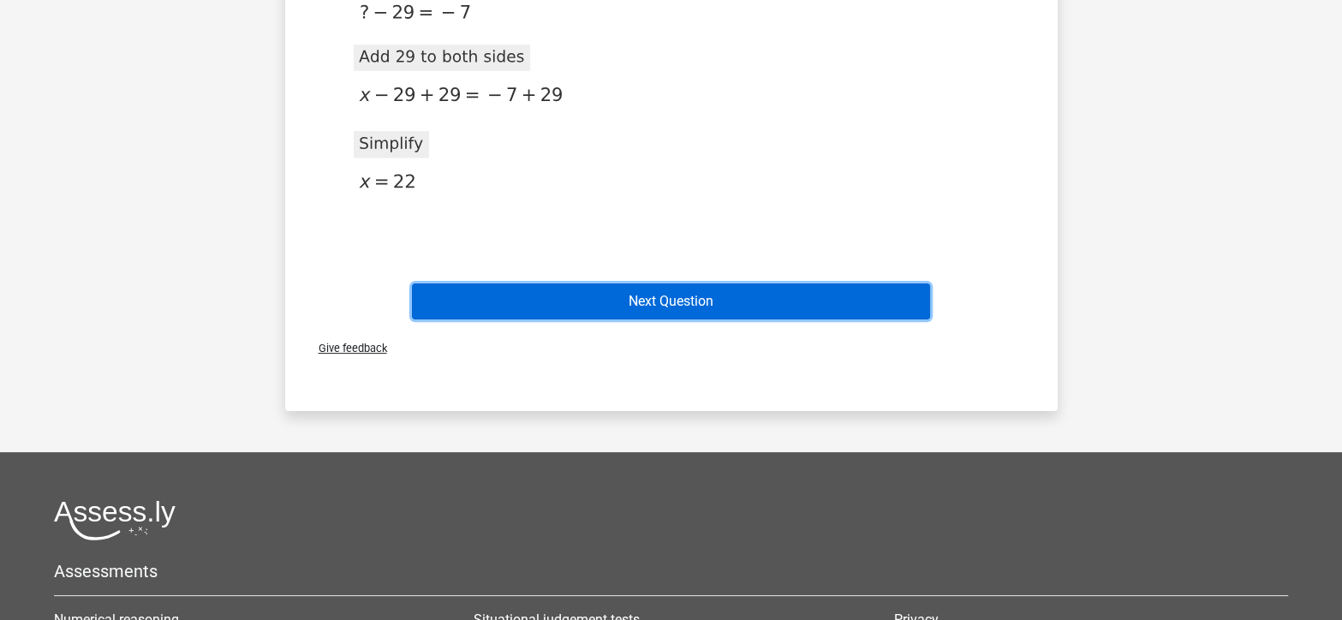
click at [678, 301] on button "Next Question" at bounding box center [671, 301] width 518 height 36
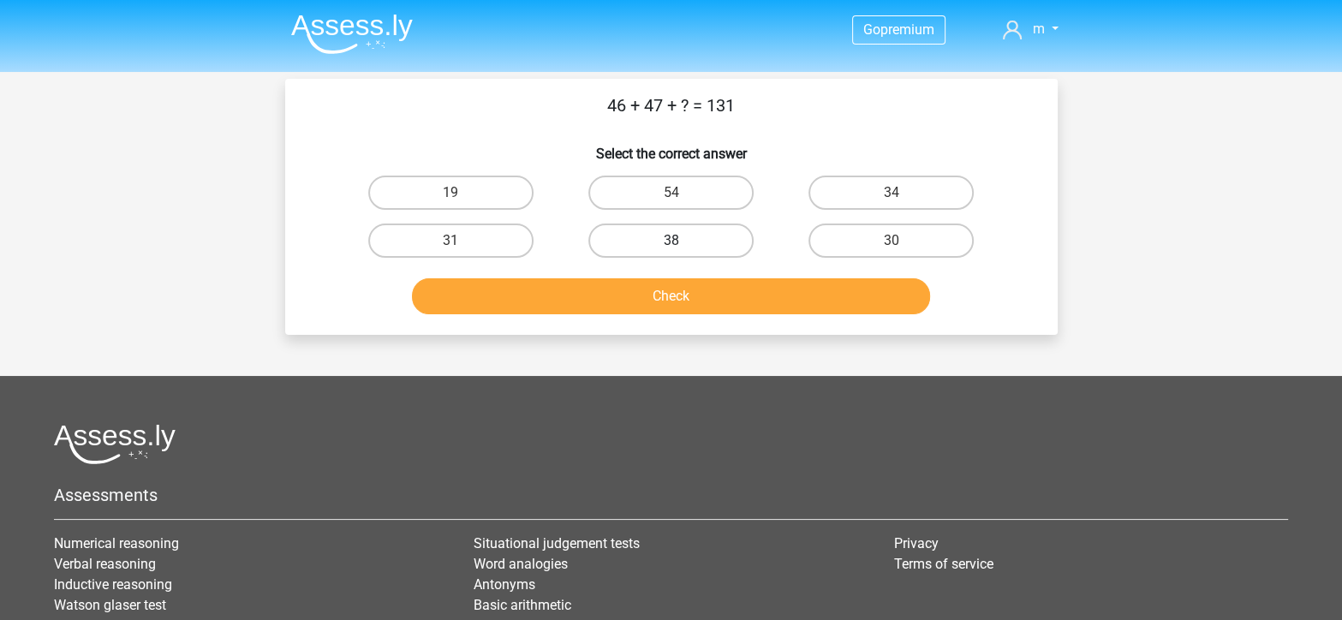
click at [748, 231] on label "38" at bounding box center [670, 240] width 165 height 34
click at [682, 241] on input "38" at bounding box center [675, 246] width 11 height 11
radio input "true"
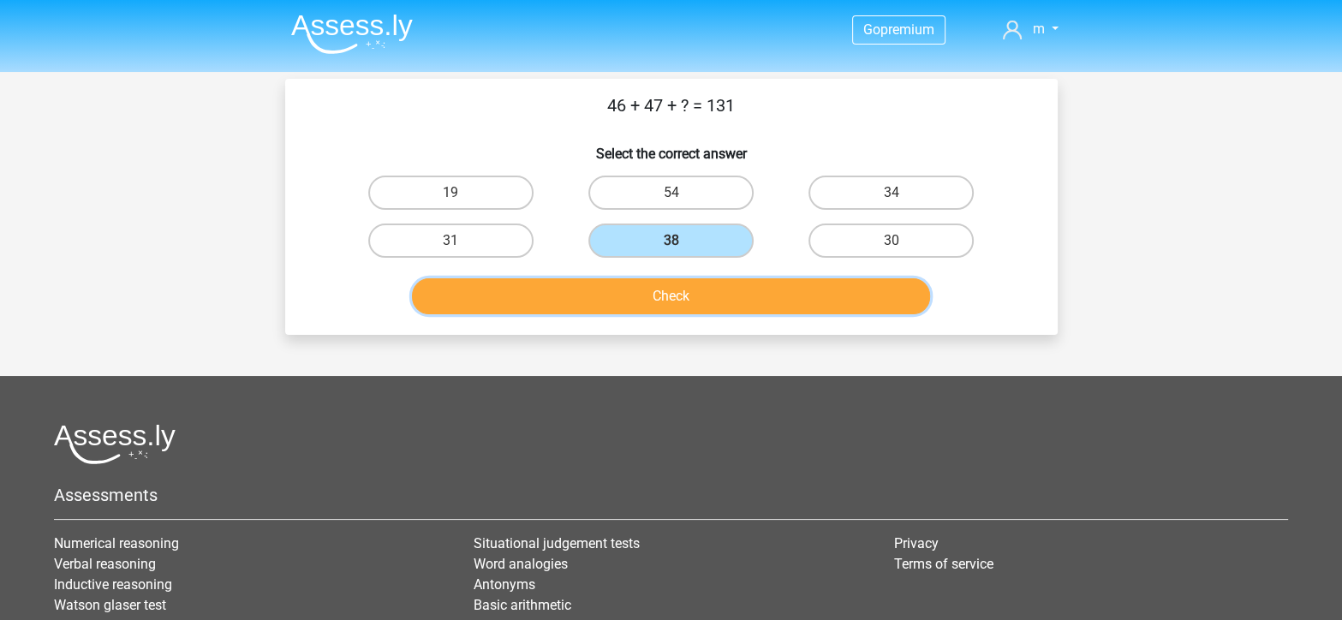
click at [748, 285] on button "Check" at bounding box center [671, 296] width 518 height 36
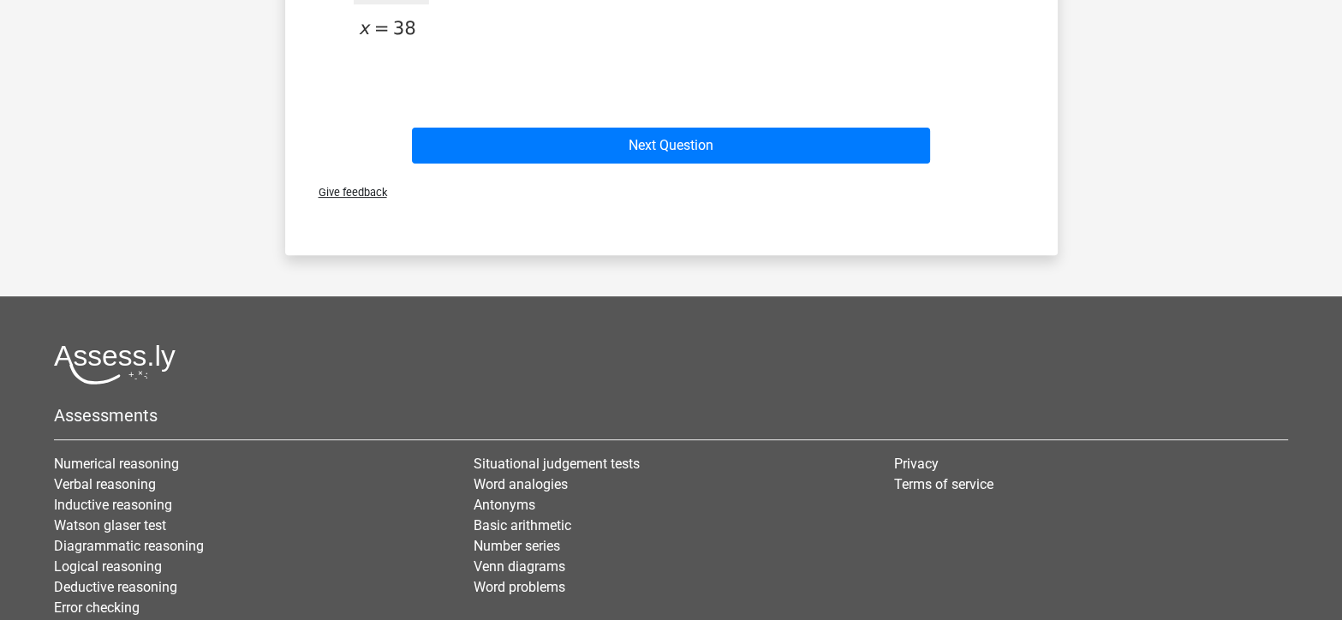
scroll to position [611, 0]
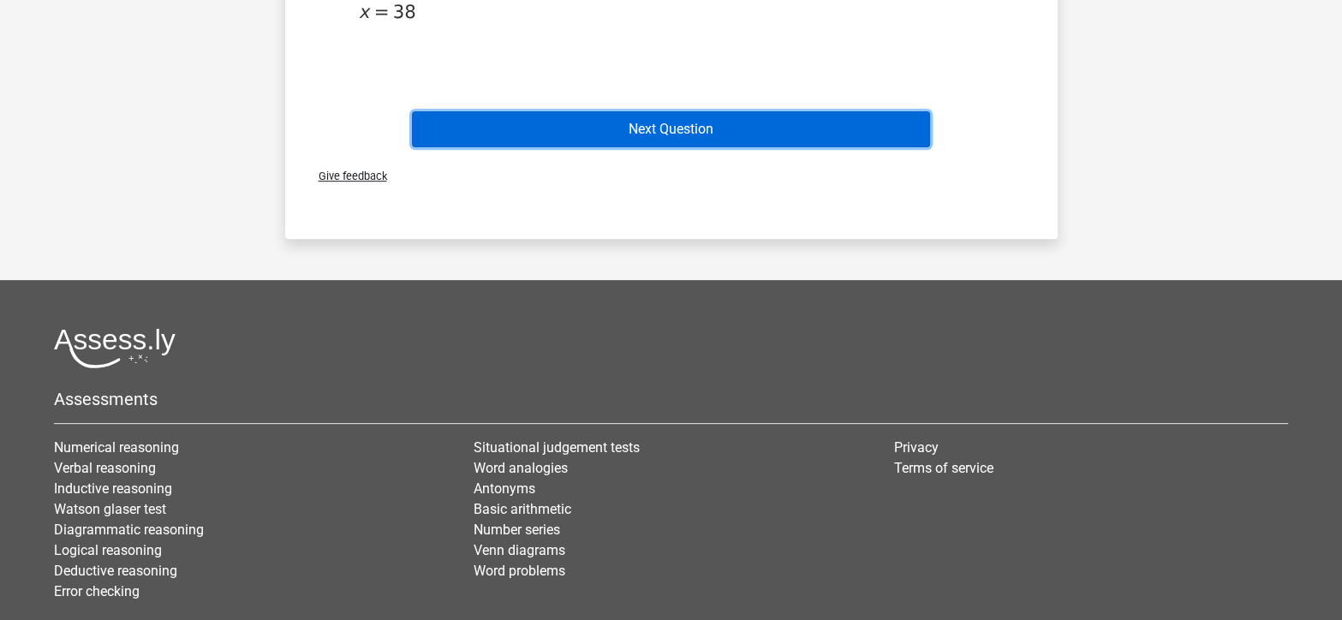
click at [813, 131] on button "Next Question" at bounding box center [671, 129] width 518 height 36
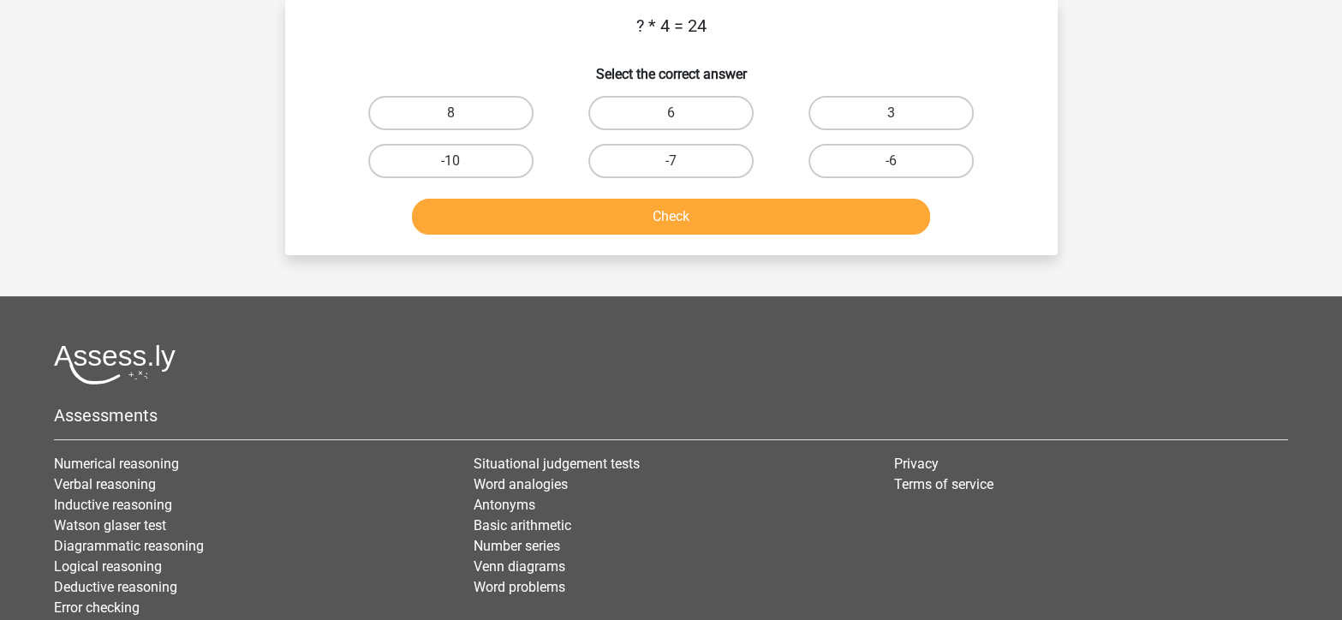
scroll to position [79, 0]
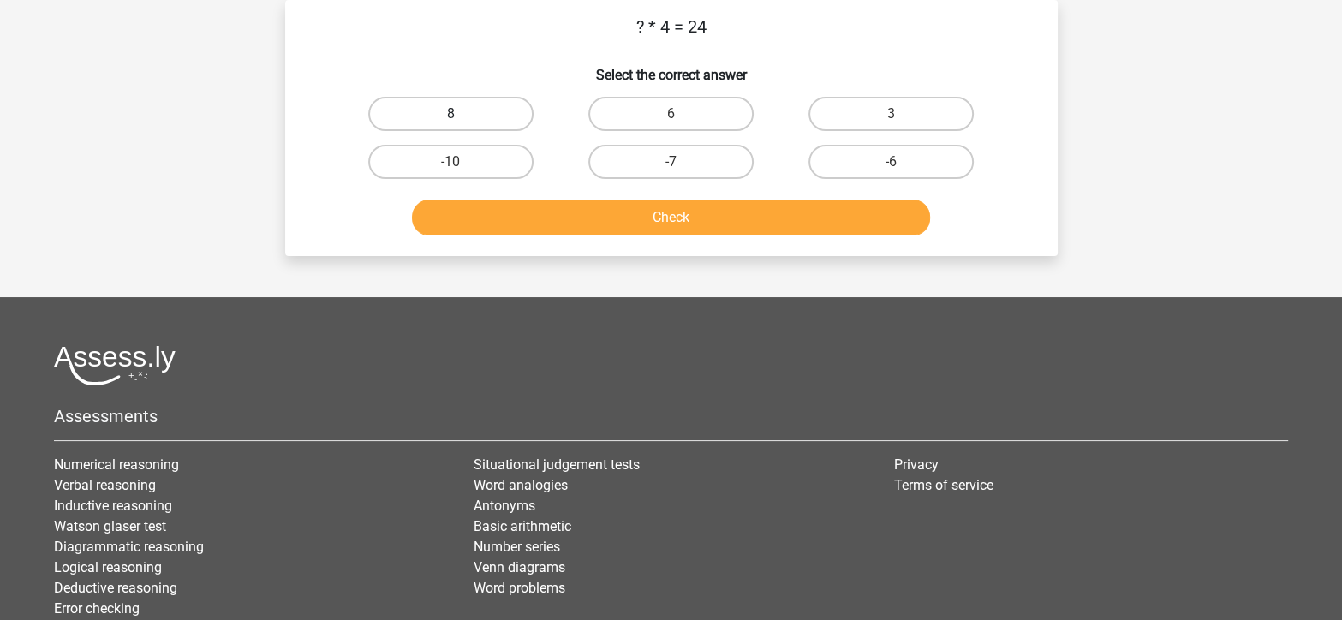
click at [491, 111] on label "8" at bounding box center [450, 114] width 165 height 34
click at [462, 114] on input "8" at bounding box center [455, 119] width 11 height 11
radio input "true"
click at [682, 106] on label "6" at bounding box center [670, 114] width 165 height 34
click at [682, 114] on input "6" at bounding box center [675, 119] width 11 height 11
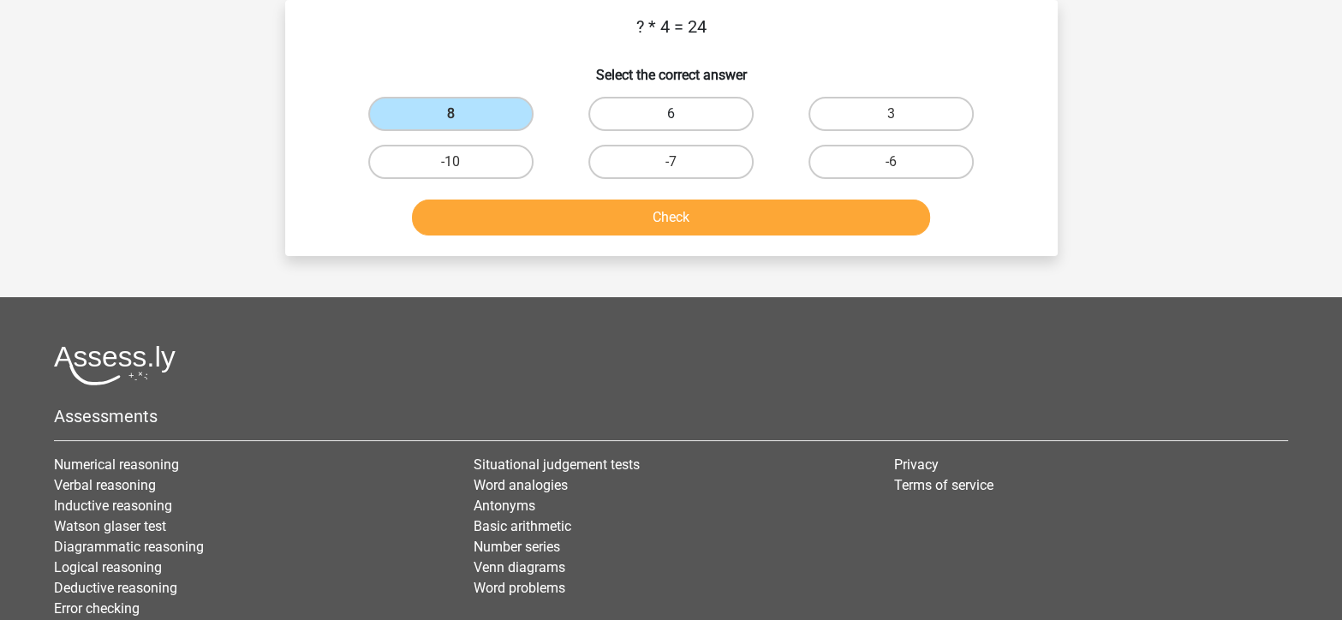
radio input "true"
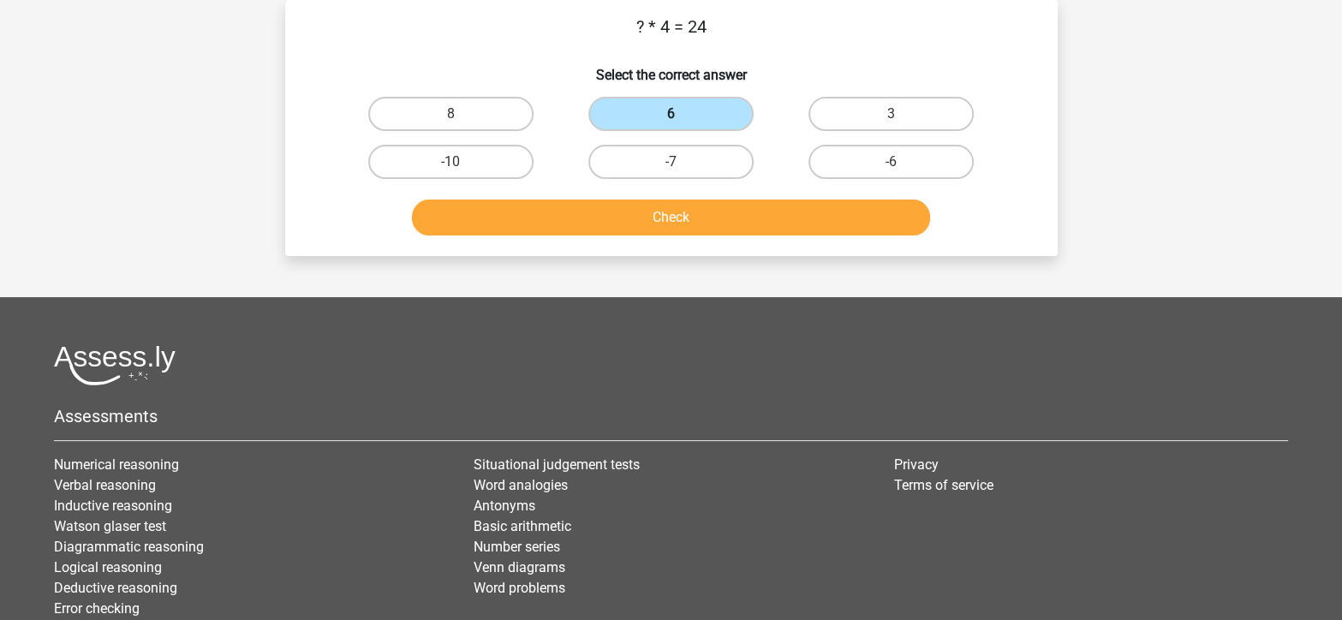
click at [694, 118] on label "6" at bounding box center [670, 114] width 165 height 34
click at [682, 118] on input "6" at bounding box center [675, 119] width 11 height 11
click at [745, 203] on button "Check" at bounding box center [671, 218] width 518 height 36
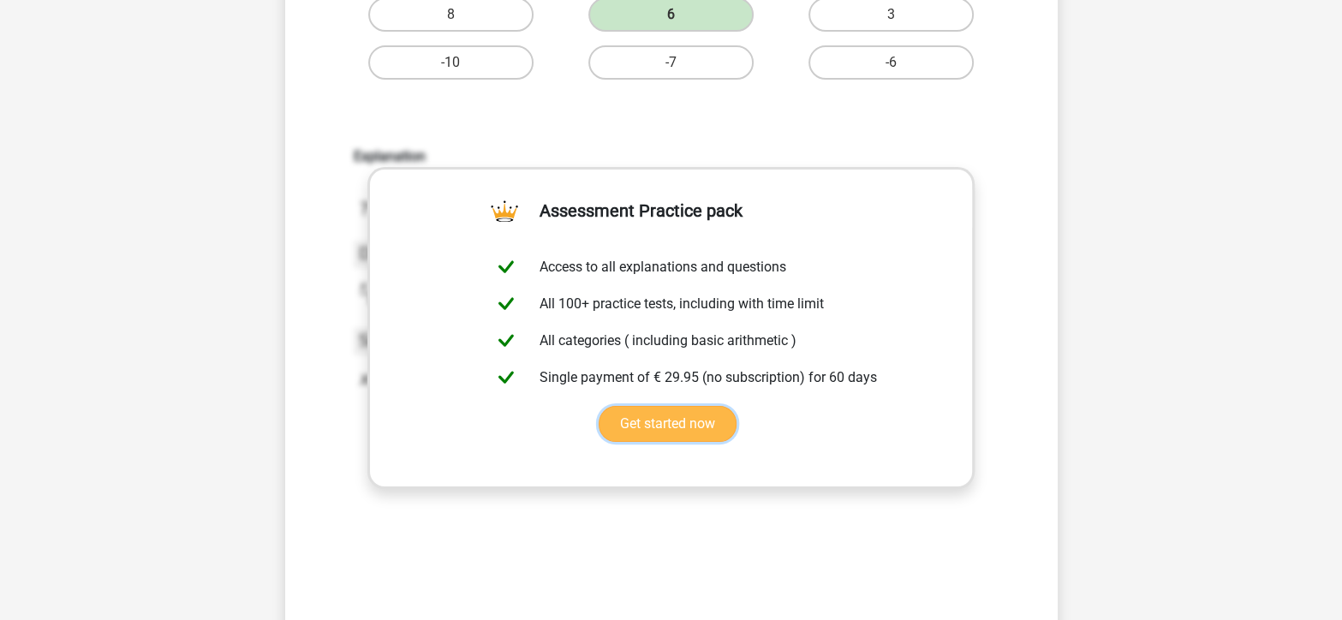
click at [736, 406] on link "Get started now" at bounding box center [668, 424] width 138 height 36
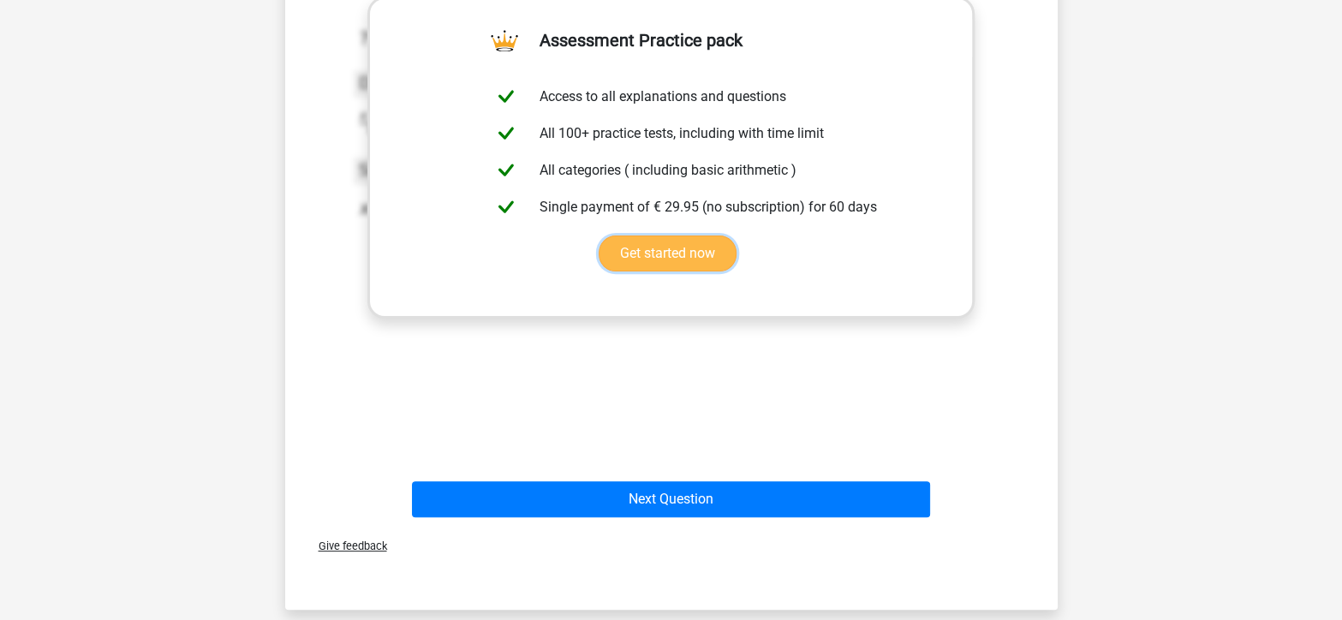
scroll to position [355, 0]
